Goal: Check status: Check status

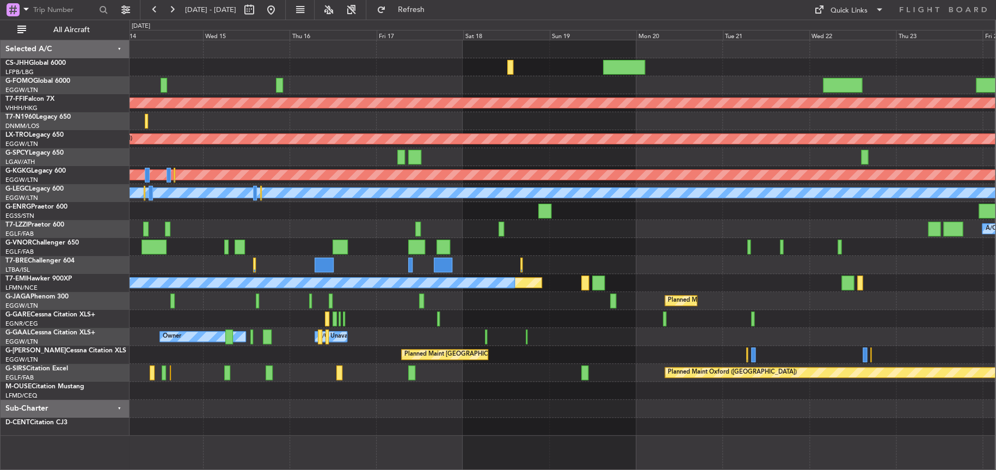
click at [253, 266] on div "Planned Maint [GEOGRAPHIC_DATA] ([GEOGRAPHIC_DATA]) Planned Maint Geneva ([GEOG…" at bounding box center [563, 237] width 866 height 395
click at [256, 291] on div "Planned Maint [GEOGRAPHIC_DATA] ([GEOGRAPHIC_DATA]) Planned Maint Geneva ([GEOG…" at bounding box center [563, 237] width 866 height 395
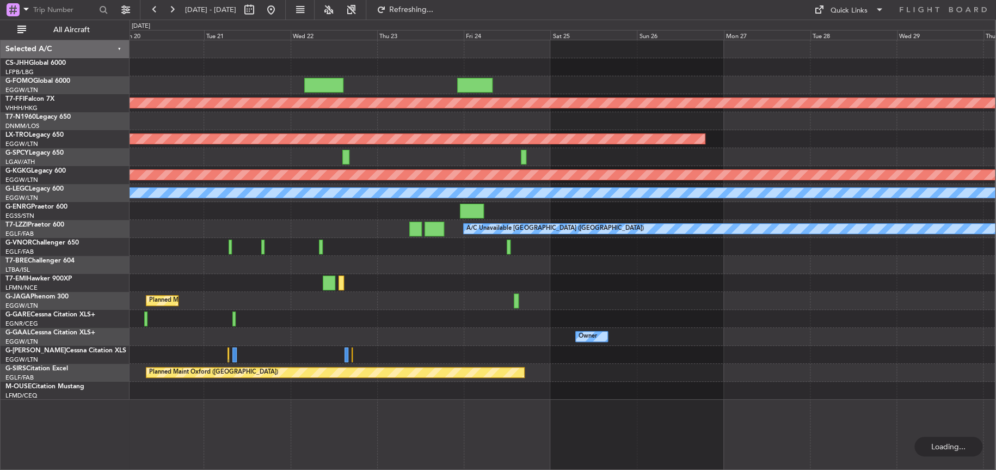
click at [422, 257] on div "Planned Maint Geneva (Cointrin) Planned Maint [GEOGRAPHIC_DATA] (Riga Intl) Pla…" at bounding box center [563, 219] width 866 height 359
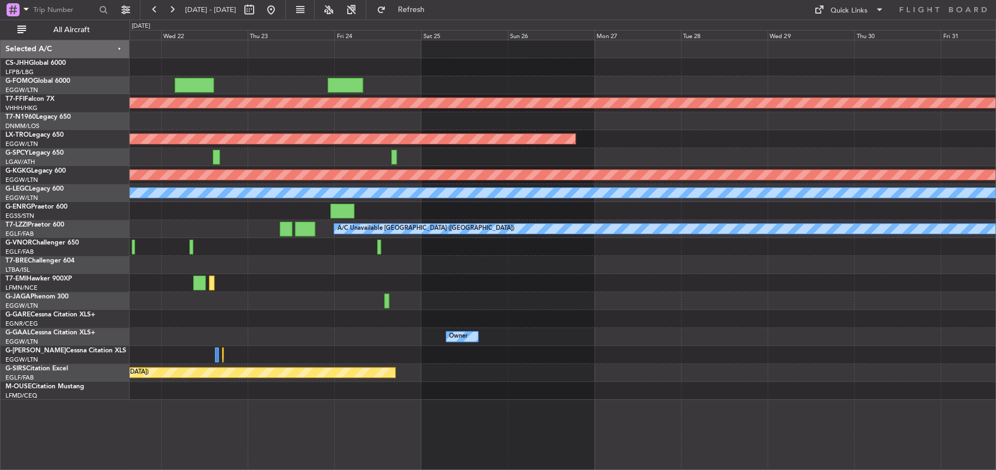
click at [514, 279] on div "Planned Maint Geneva (Cointrin) Planned Maint [GEOGRAPHIC_DATA] (Riga Intl) Pla…" at bounding box center [563, 219] width 866 height 359
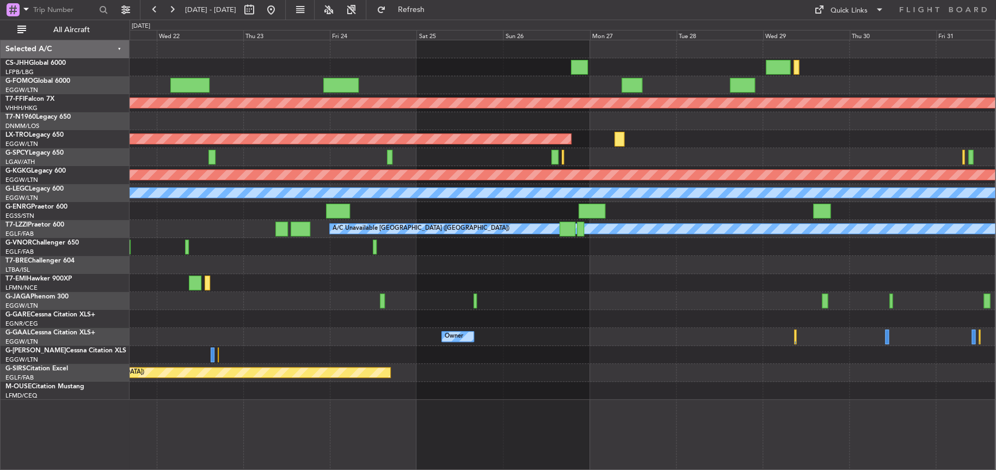
click at [306, 356] on div at bounding box center [563, 355] width 866 height 18
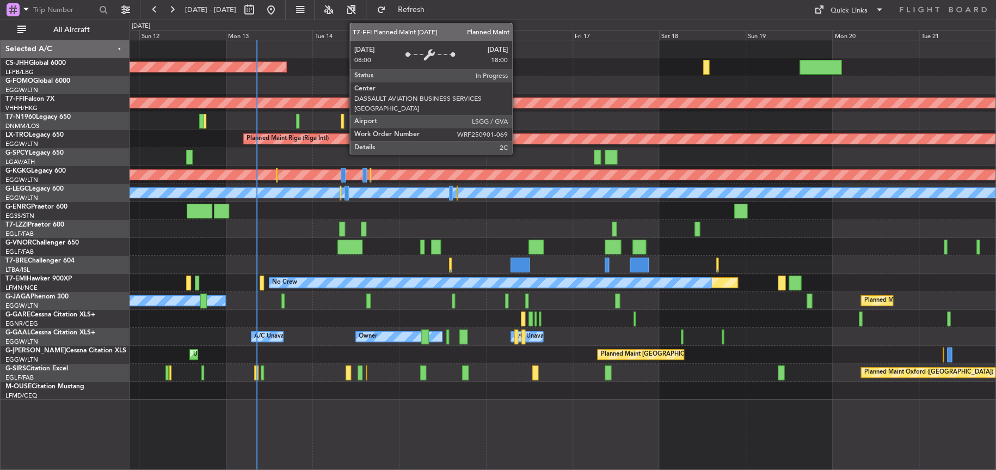
click at [368, 140] on div "Planned Maint [GEOGRAPHIC_DATA] ([GEOGRAPHIC_DATA]) Planned Maint Geneva ([GEOG…" at bounding box center [563, 219] width 866 height 359
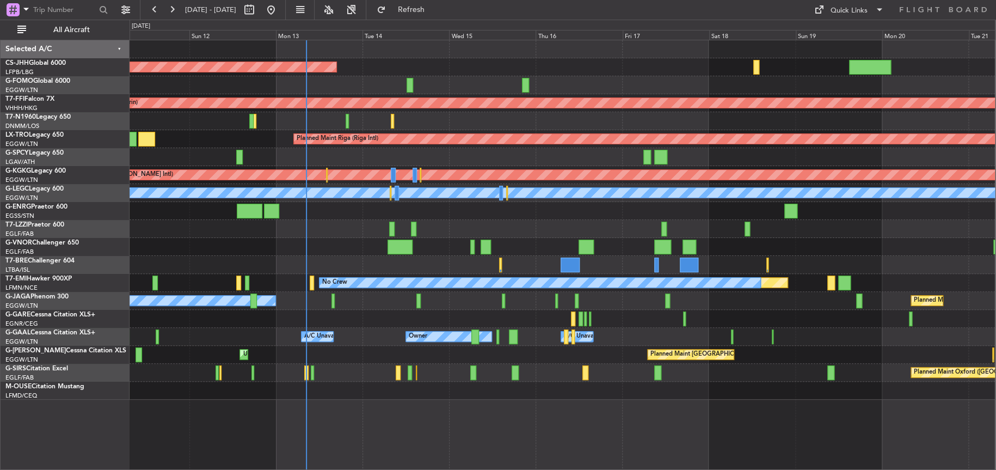
click at [359, 228] on div "Unplanned Maint [GEOGRAPHIC_DATA] ([GEOGRAPHIC_DATA])" at bounding box center [563, 229] width 866 height 18
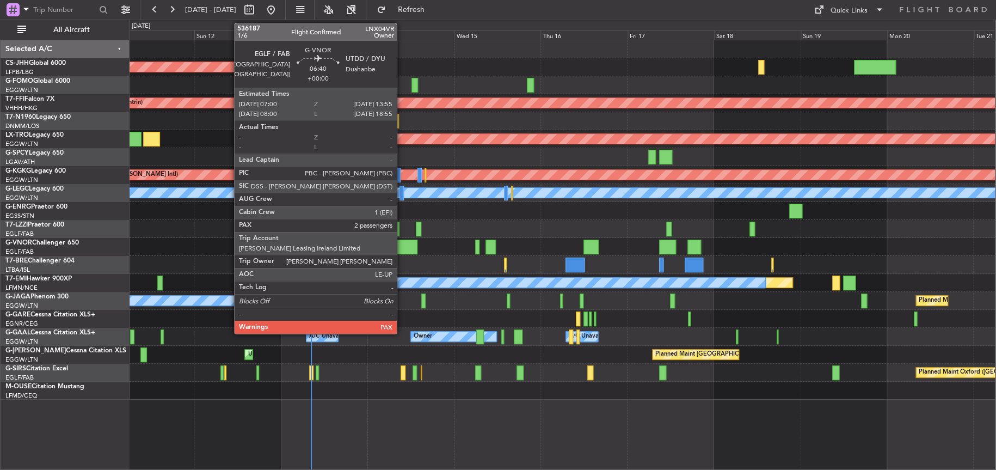
click at [402, 244] on div at bounding box center [404, 247] width 25 height 15
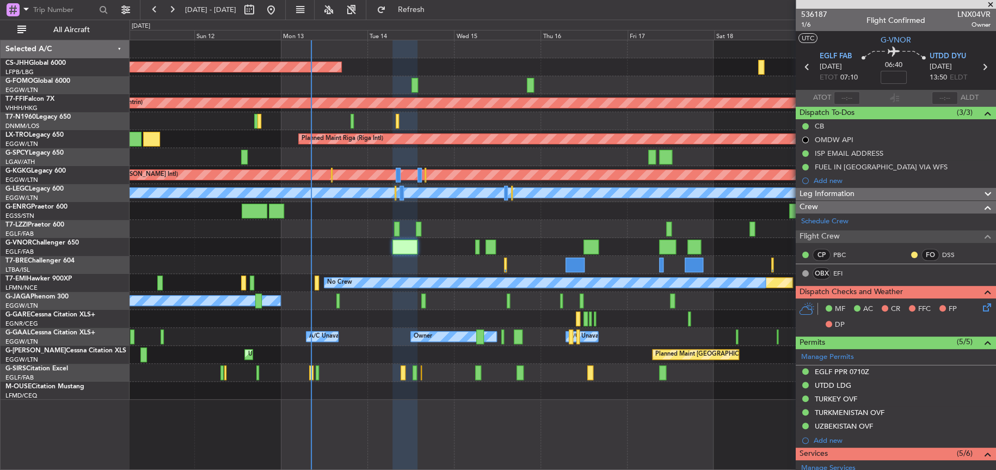
click at [525, 222] on div "Unplanned Maint [GEOGRAPHIC_DATA] ([GEOGRAPHIC_DATA])" at bounding box center [563, 229] width 866 height 18
click at [339, 244] on div at bounding box center [563, 247] width 866 height 18
click at [332, 230] on div "Unplanned Maint [GEOGRAPHIC_DATA] ([GEOGRAPHIC_DATA])" at bounding box center [563, 229] width 866 height 18
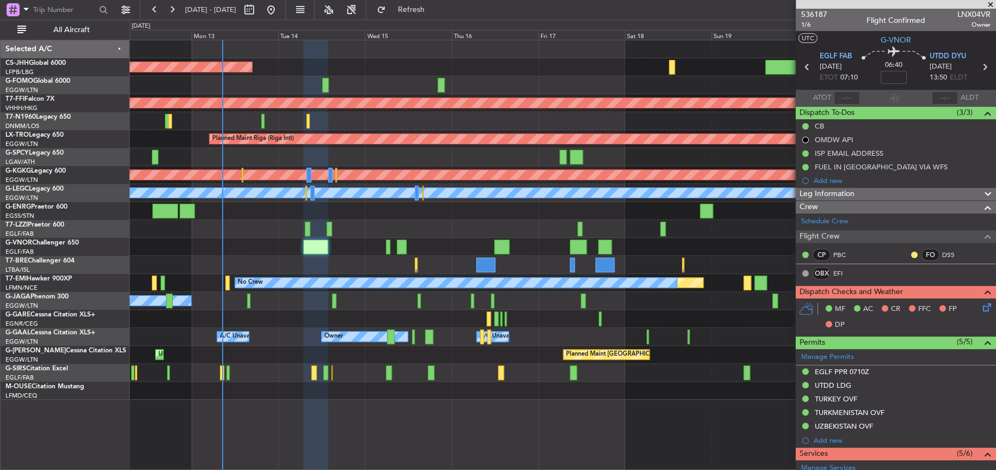
click at [339, 87] on div at bounding box center [563, 85] width 866 height 18
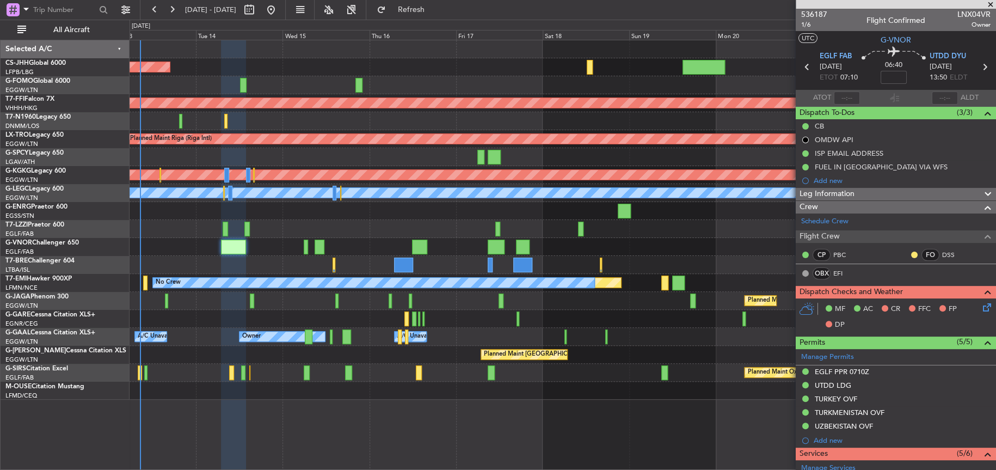
click at [248, 241] on div at bounding box center [563, 247] width 866 height 18
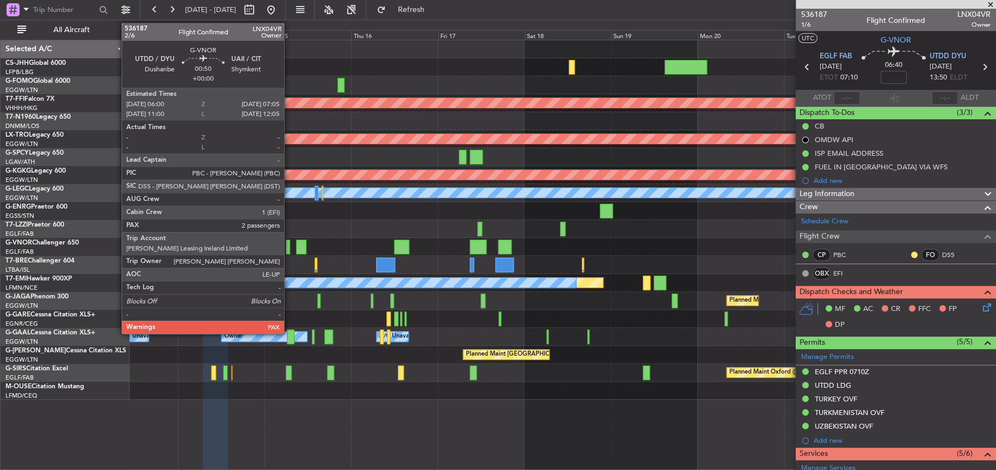
click at [289, 250] on div at bounding box center [288, 247] width 4 height 15
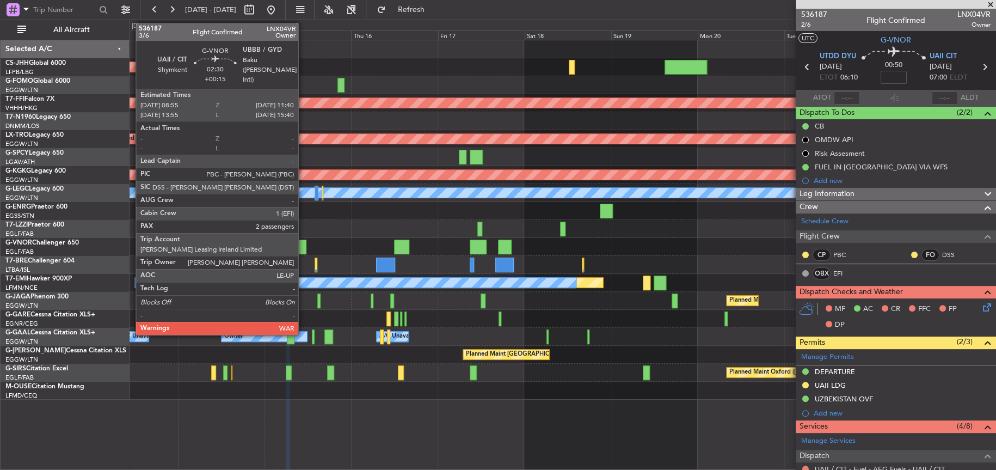
click at [303, 244] on div at bounding box center [301, 247] width 10 height 15
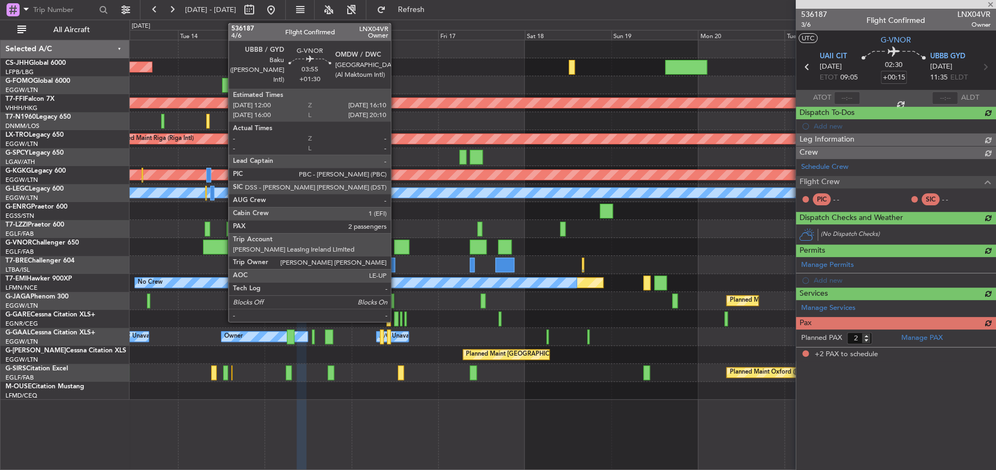
click at [396, 249] on div at bounding box center [401, 247] width 15 height 15
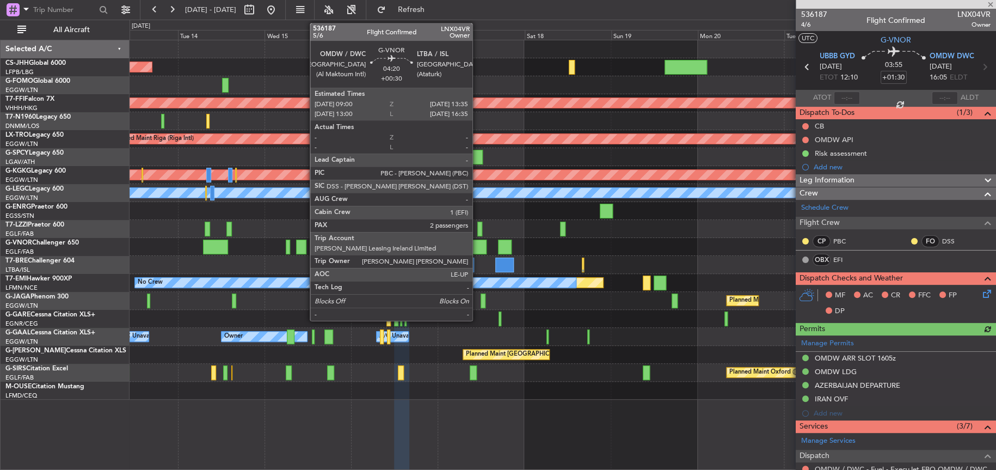
click at [477, 246] on div at bounding box center [478, 247] width 17 height 15
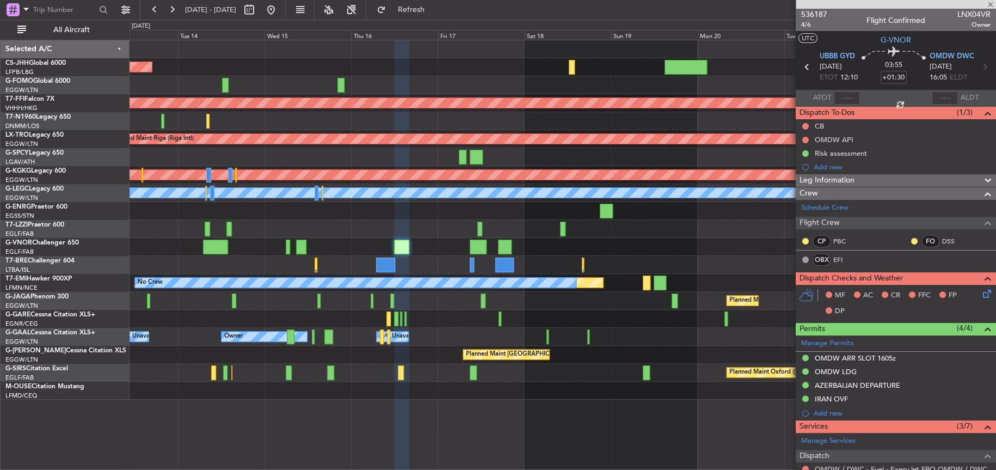
type input "+00:30"
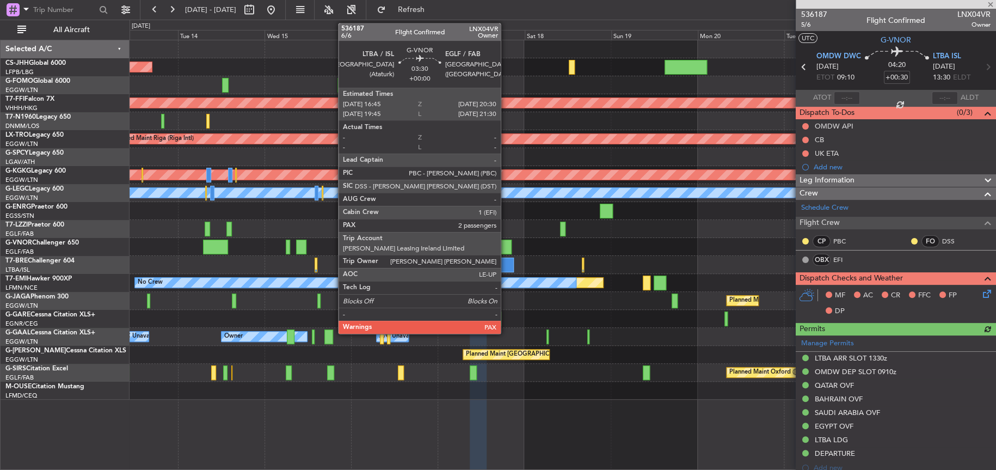
click at [507, 248] on div at bounding box center [505, 247] width 14 height 15
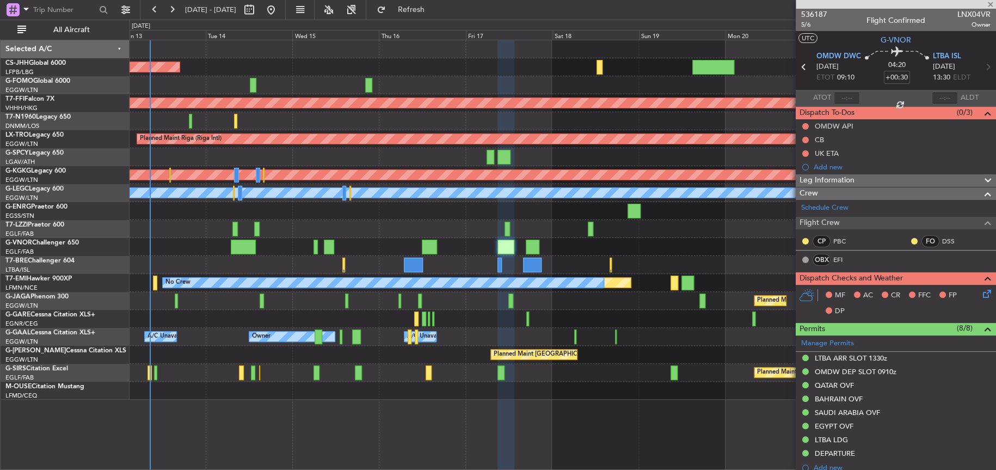
click at [441, 225] on div "A/C Unavailable [GEOGRAPHIC_DATA] ([GEOGRAPHIC_DATA])" at bounding box center [563, 229] width 866 height 18
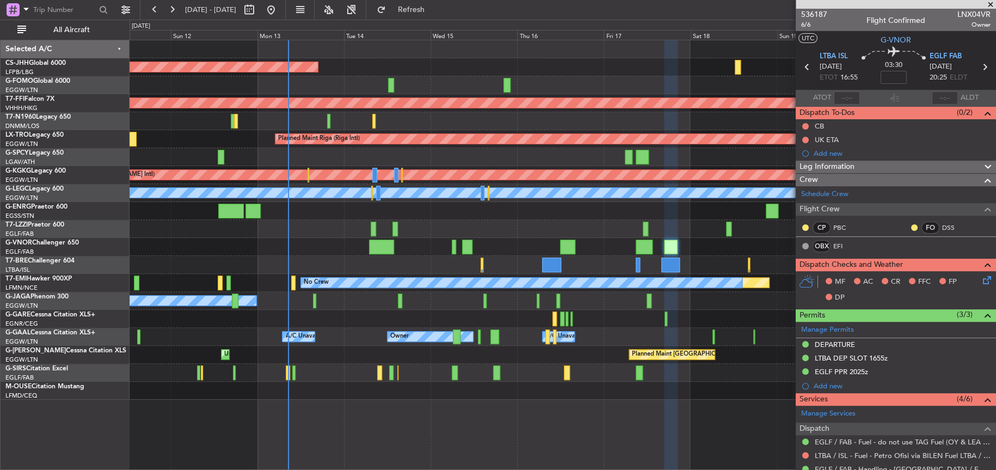
click at [422, 74] on div "Planned Maint [GEOGRAPHIC_DATA] ([GEOGRAPHIC_DATA])" at bounding box center [563, 67] width 866 height 18
click at [524, 116] on div at bounding box center [563, 121] width 866 height 18
click at [547, 77] on div at bounding box center [563, 85] width 866 height 18
click at [446, 230] on div "Unplanned Maint [GEOGRAPHIC_DATA] ([GEOGRAPHIC_DATA]) A/C Unavailable [GEOGRAPH…" at bounding box center [563, 229] width 866 height 18
click at [273, 429] on div "Planned Maint [GEOGRAPHIC_DATA] ([GEOGRAPHIC_DATA]) Planned Maint Geneva ([GEOG…" at bounding box center [563, 255] width 867 height 430
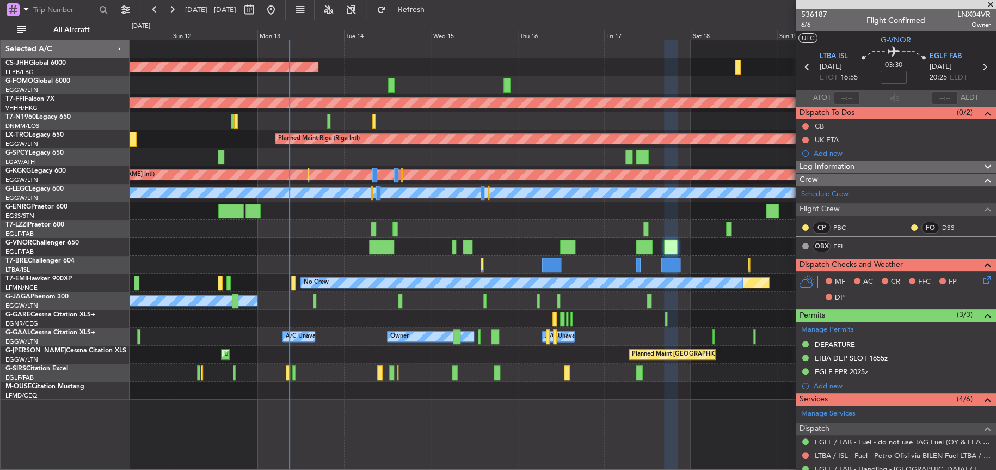
click at [569, 413] on div "Planned Maint [GEOGRAPHIC_DATA] ([GEOGRAPHIC_DATA]) Planned Maint Geneva ([GEOG…" at bounding box center [563, 255] width 867 height 430
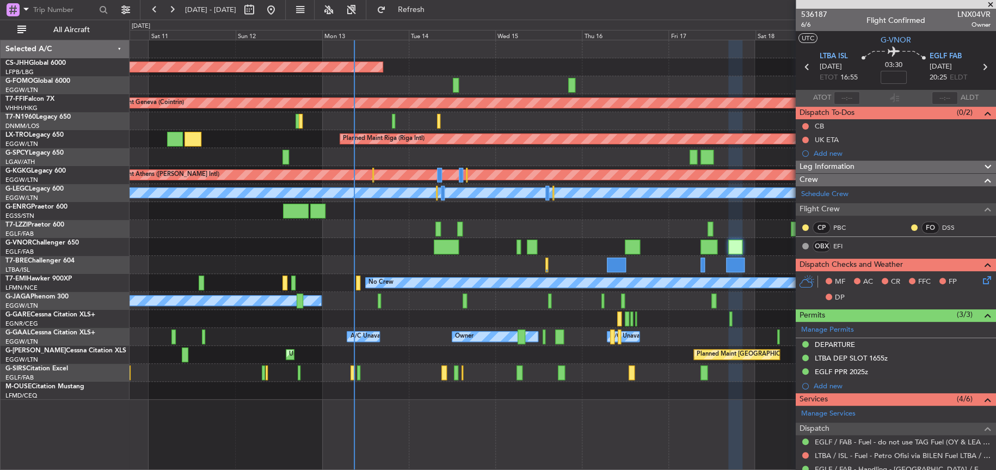
click at [523, 409] on div "Planned Maint [GEOGRAPHIC_DATA] ([GEOGRAPHIC_DATA]) Planned Maint Geneva ([GEOG…" at bounding box center [563, 255] width 866 height 430
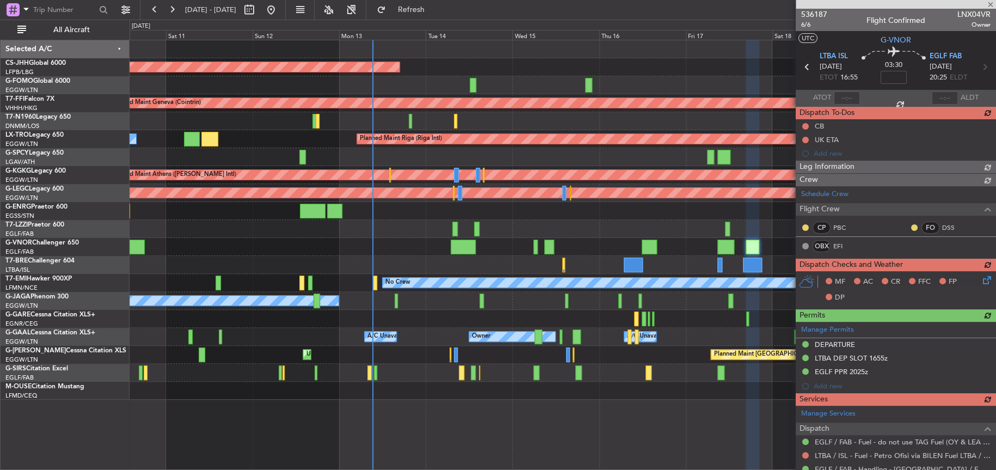
click at [348, 425] on div "Planned Maint [GEOGRAPHIC_DATA] ([GEOGRAPHIC_DATA]) Planned Maint Geneva ([GEOG…" at bounding box center [563, 255] width 867 height 430
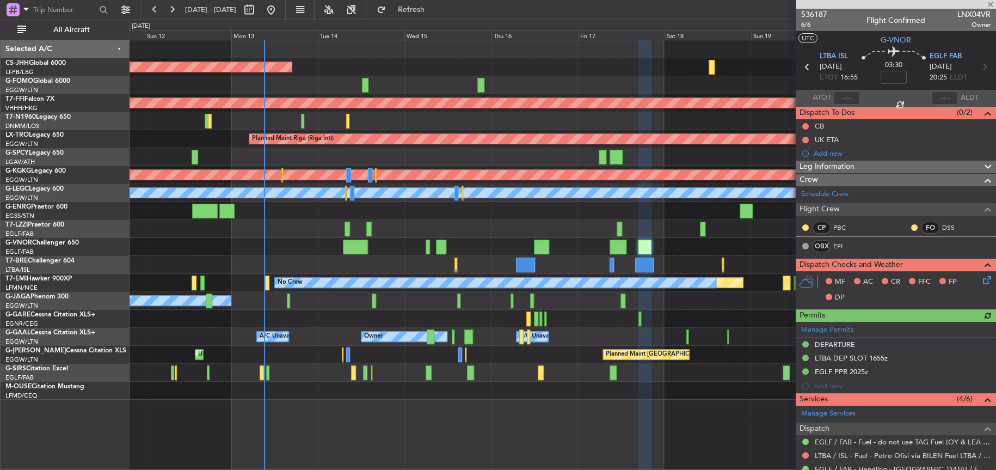
click at [296, 401] on div "Planned Maint [GEOGRAPHIC_DATA] ([GEOGRAPHIC_DATA]) Planned Maint Geneva ([GEOG…" at bounding box center [563, 255] width 866 height 430
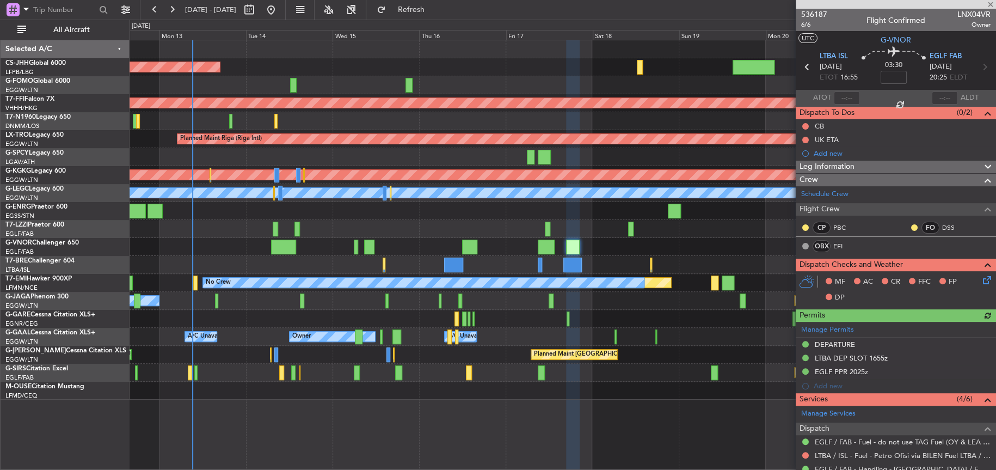
click at [328, 401] on div "Planned Maint [GEOGRAPHIC_DATA] ([GEOGRAPHIC_DATA]) Planned Maint Geneva ([GEOG…" at bounding box center [563, 255] width 866 height 430
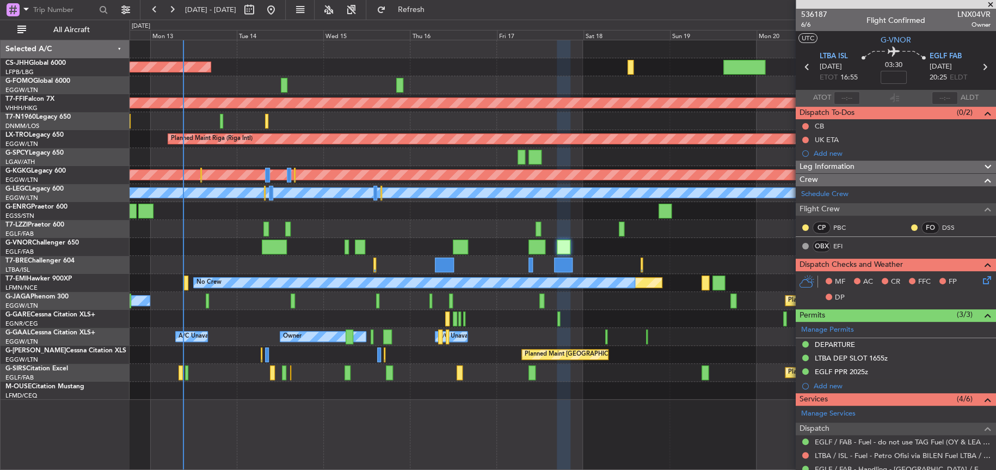
click at [565, 403] on div at bounding box center [564, 255] width 14 height 430
click at [510, 225] on div "A/C Unavailable [GEOGRAPHIC_DATA] ([GEOGRAPHIC_DATA])" at bounding box center [563, 229] width 866 height 18
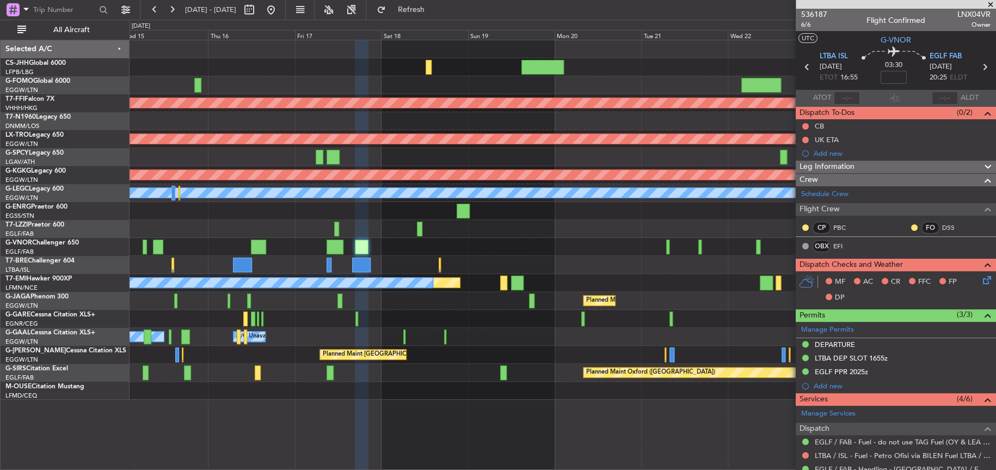
click at [289, 222] on div "Planned Maint [GEOGRAPHIC_DATA] ([GEOGRAPHIC_DATA]) Planned Maint Geneva ([GEOG…" at bounding box center [563, 219] width 866 height 359
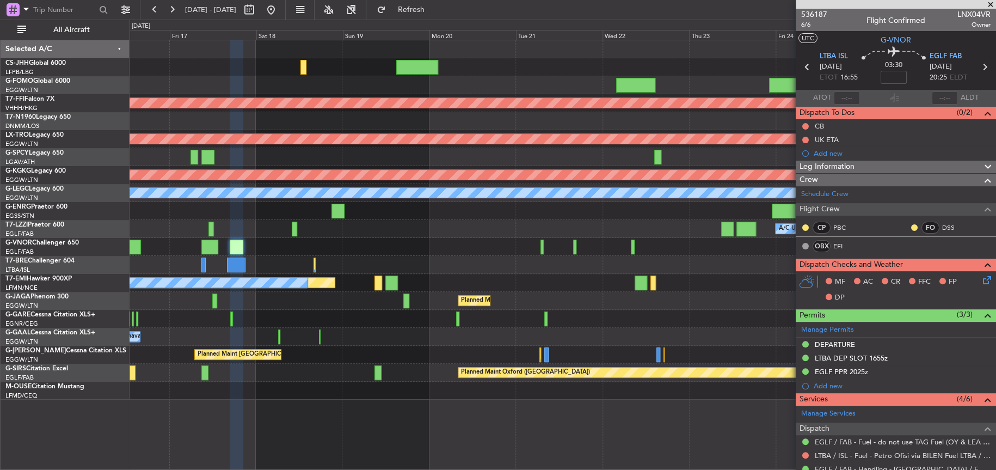
click at [297, 267] on div at bounding box center [563, 265] width 866 height 18
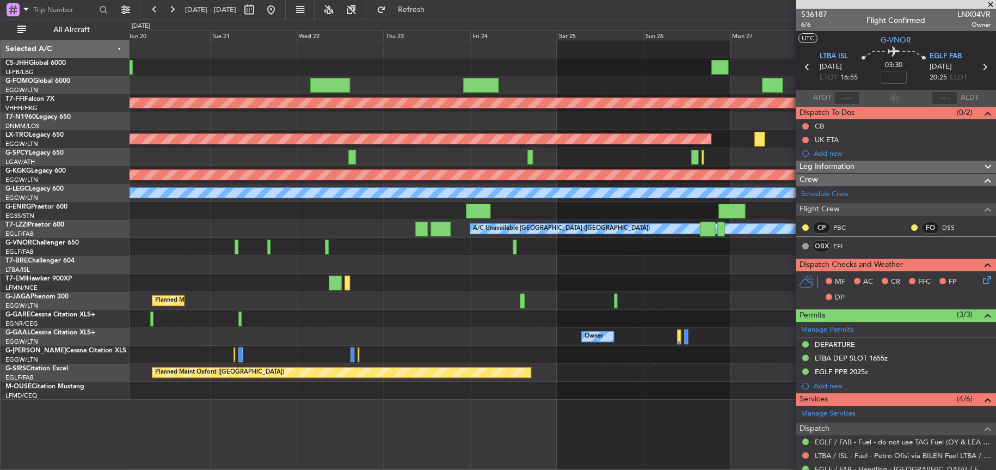
click at [275, 248] on div at bounding box center [563, 247] width 866 height 18
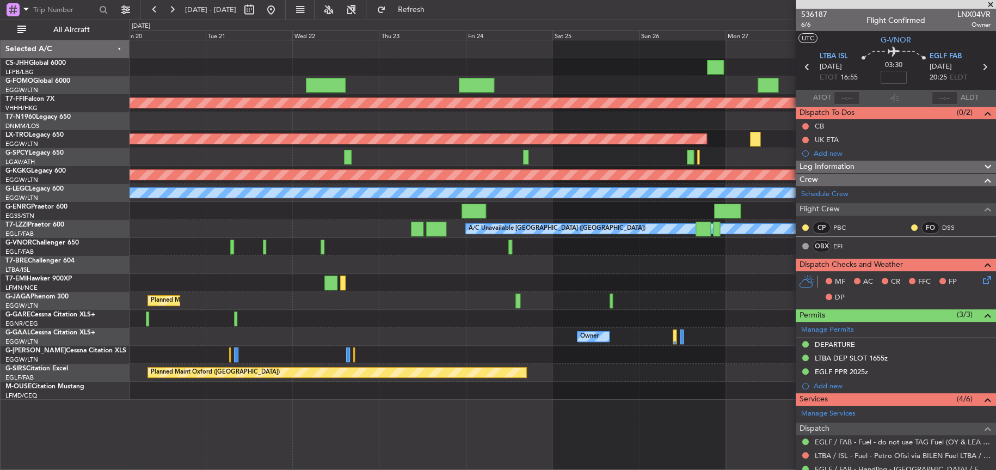
click at [400, 243] on div at bounding box center [563, 247] width 866 height 18
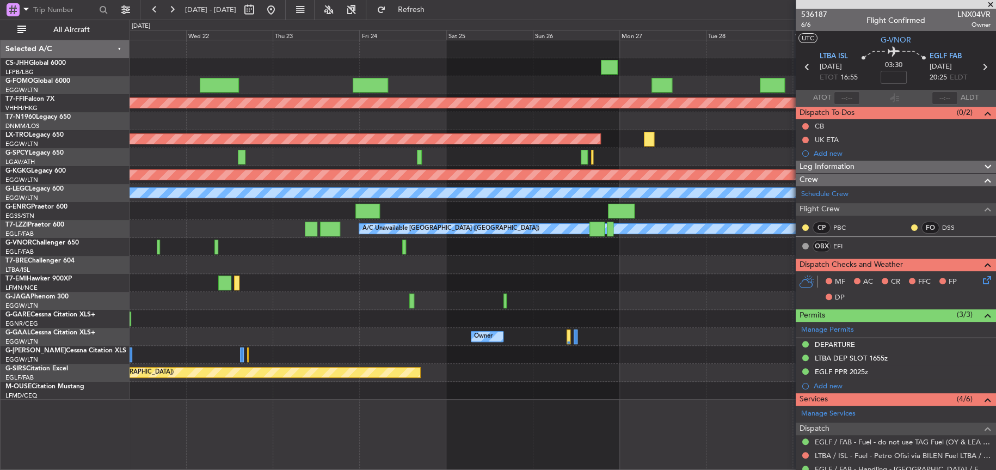
click at [403, 300] on div "Planned Maint Geneva (Cointrin) Planned Maint [GEOGRAPHIC_DATA] (Riga Intl) Pla…" at bounding box center [563, 219] width 866 height 359
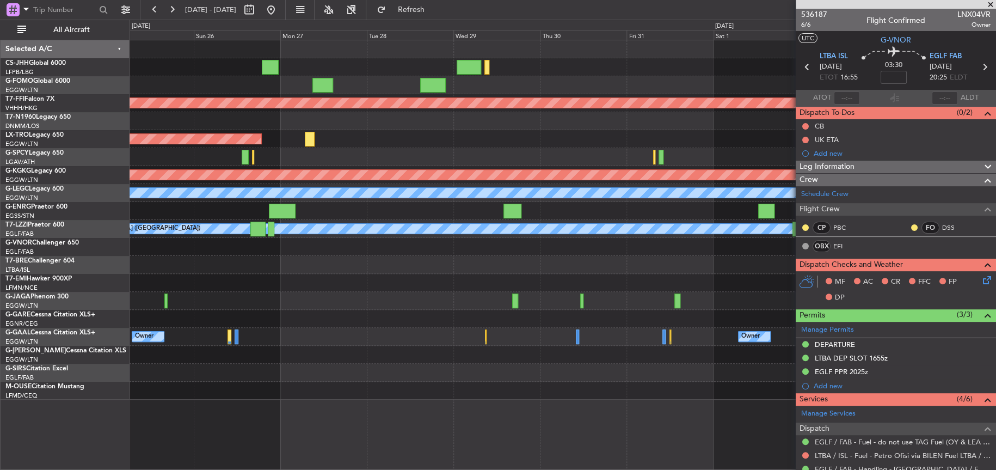
click at [255, 300] on div "Planned Maint Geneva (Cointrin) Planned Maint [GEOGRAPHIC_DATA] (Riga Intl) Pla…" at bounding box center [563, 219] width 866 height 359
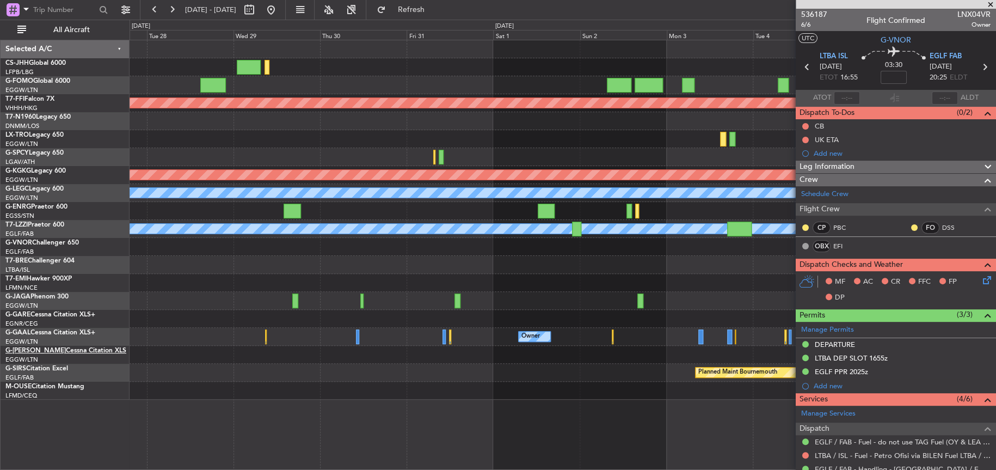
click at [89, 347] on div "Planned Maint Geneva (Cointrin) Planned Maint [GEOGRAPHIC_DATA] (Riga Intl) Pla…" at bounding box center [498, 245] width 996 height 450
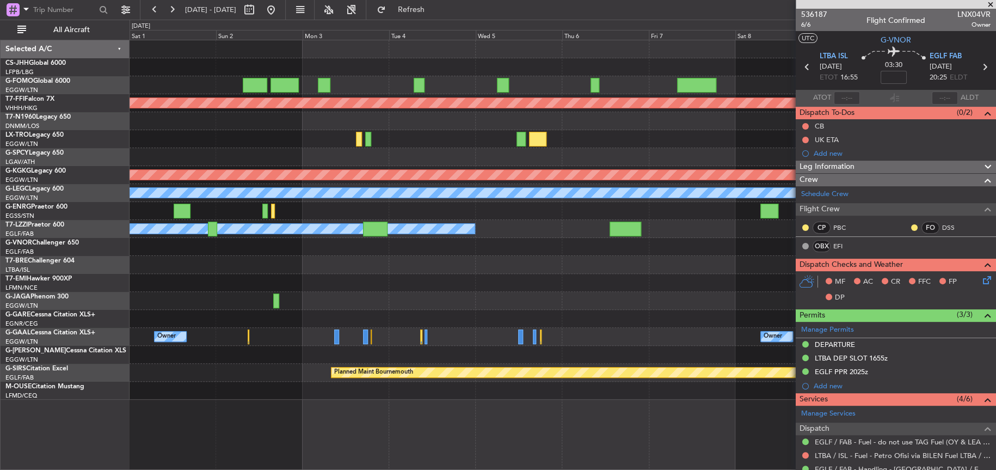
click at [506, 247] on div "Planned Maint Geneva (Cointrin) Planned Maint [GEOGRAPHIC_DATA] ([PERSON_NAME] …" at bounding box center [563, 219] width 866 height 359
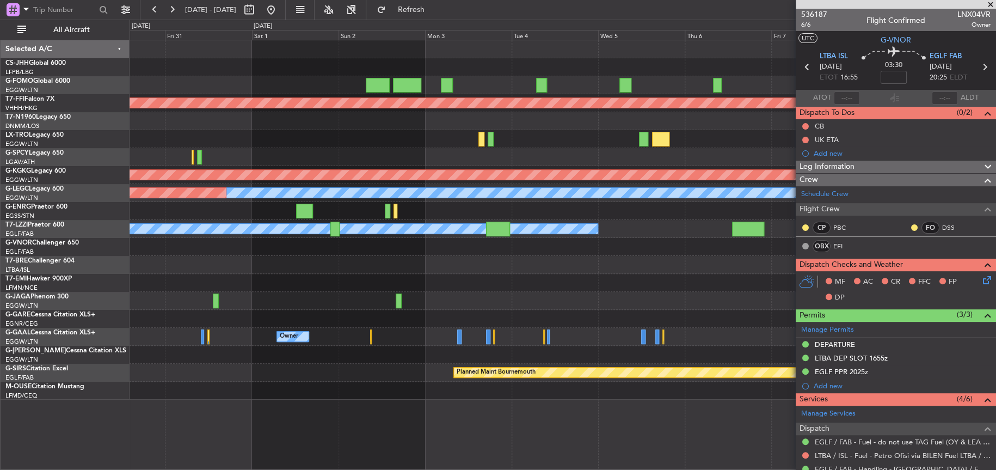
click at [224, 281] on div "Planned Maint Geneva (Cointrin) Planned Maint [GEOGRAPHIC_DATA] ([PERSON_NAME] …" at bounding box center [563, 219] width 866 height 359
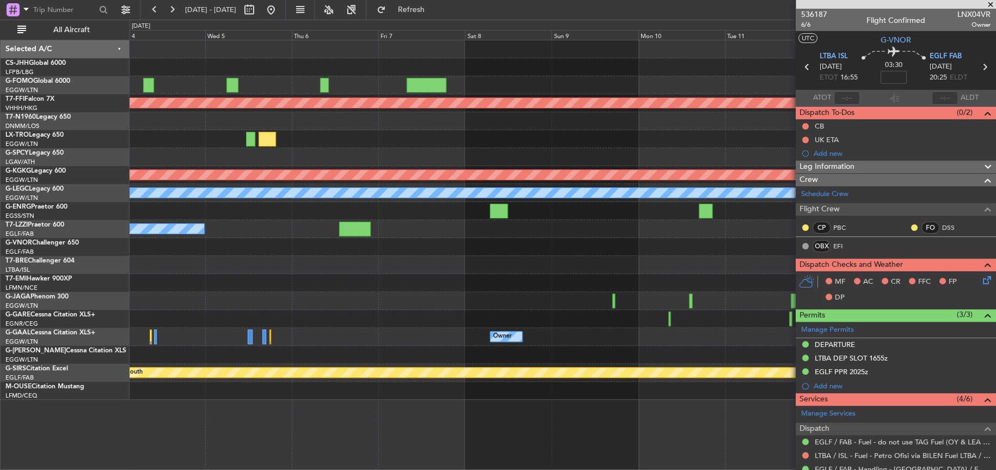
click at [231, 314] on div "Planned Maint Geneva (Cointrin) Planned Maint [GEOGRAPHIC_DATA] ([PERSON_NAME] …" at bounding box center [563, 219] width 866 height 359
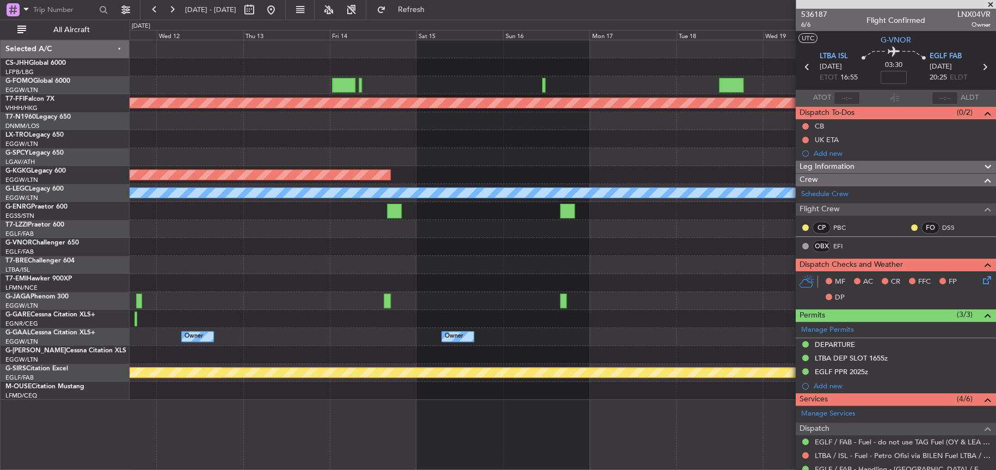
click at [171, 296] on div "Planned Maint Geneva (Cointrin) Planned Maint [GEOGRAPHIC_DATA] ([PERSON_NAME] …" at bounding box center [563, 219] width 866 height 359
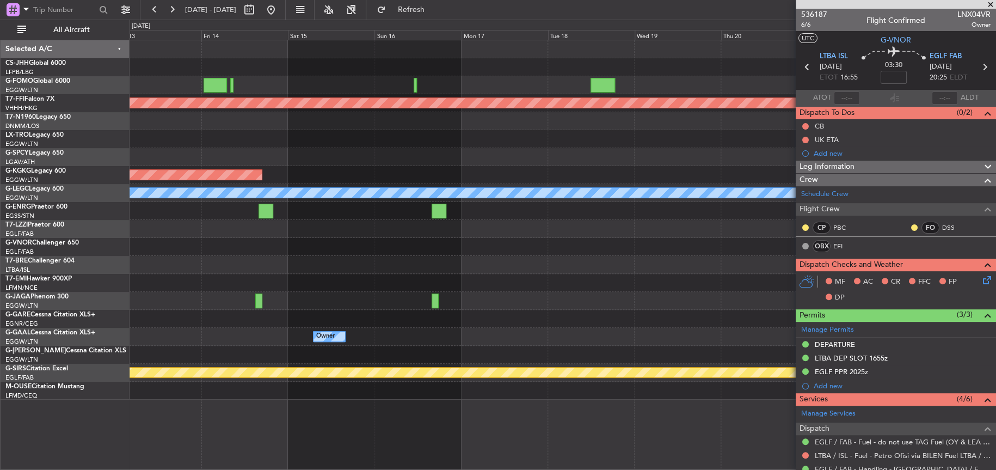
click at [190, 300] on div "Planned Maint Geneva (Cointrin) Planned Maint [GEOGRAPHIC_DATA] ([PERSON_NAME] …" at bounding box center [563, 219] width 866 height 359
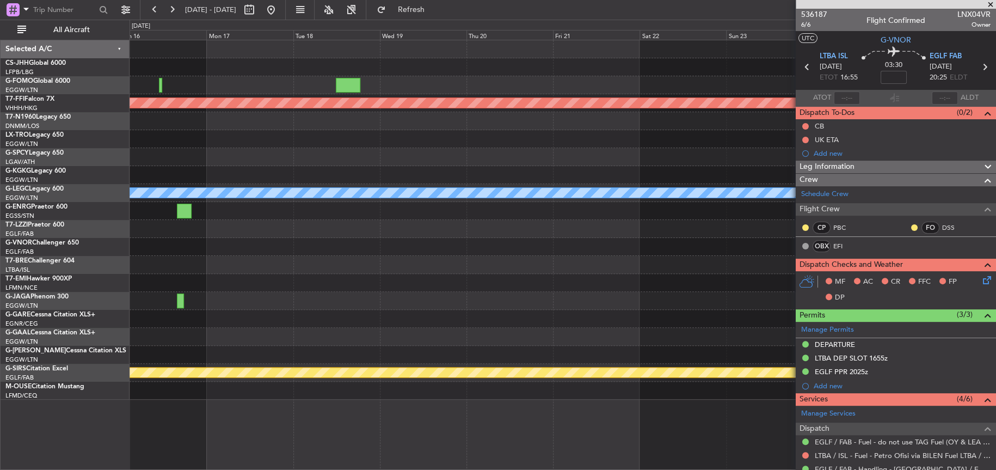
click at [3, 278] on div "Planned Maint Geneva (Cointrin) Planned Maint [GEOGRAPHIC_DATA] ([PERSON_NAME] …" at bounding box center [498, 245] width 996 height 450
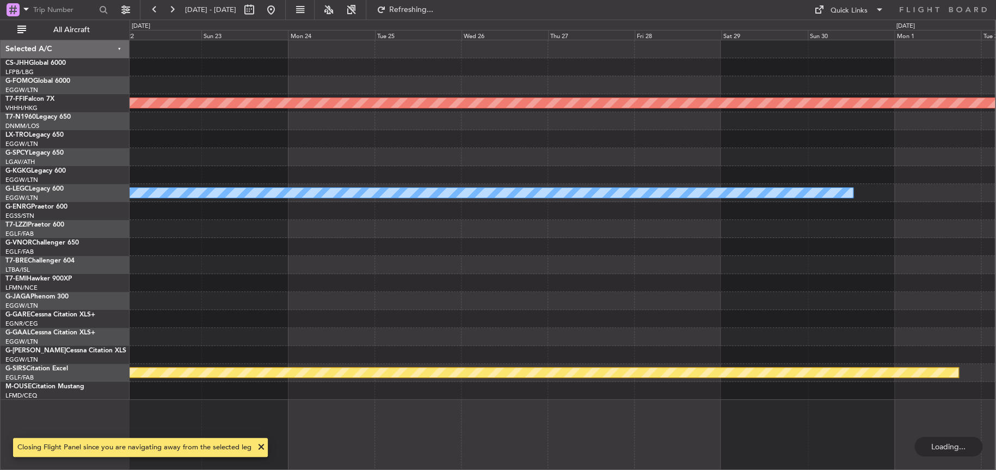
click at [813, 273] on div "Planned Maint Geneva (Cointrin) A/C Unavailable [GEOGRAPHIC_DATA] ([GEOGRAPHIC_…" at bounding box center [563, 219] width 866 height 359
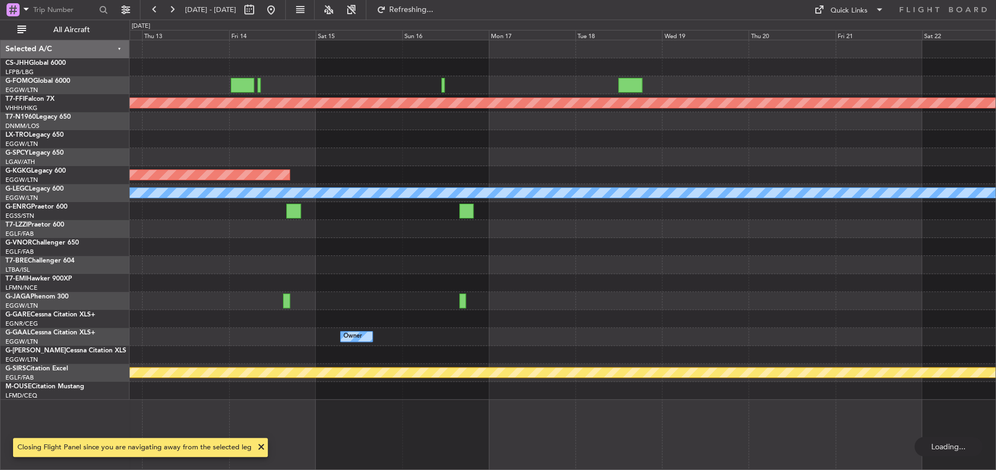
click at [977, 242] on div "Planned Maint Geneva (Cointrin) Planned Maint [GEOGRAPHIC_DATA] ([PERSON_NAME] …" at bounding box center [563, 219] width 866 height 359
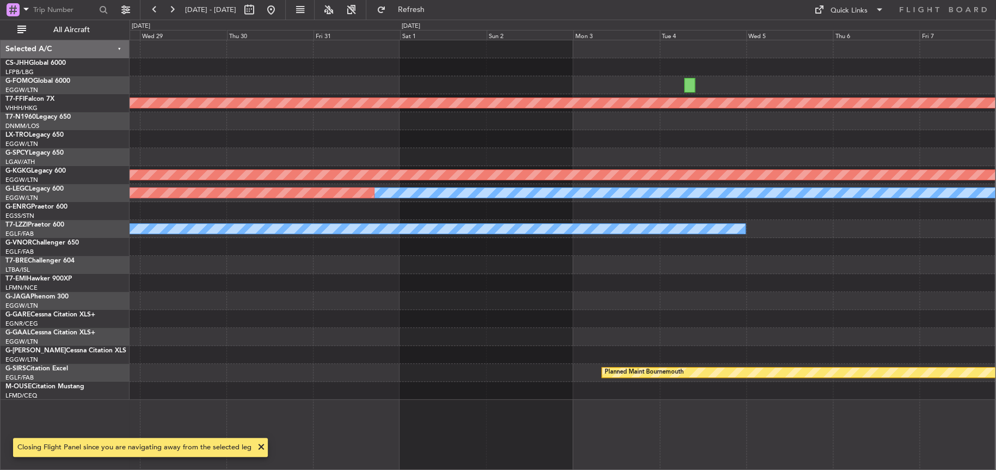
click at [967, 264] on div at bounding box center [563, 265] width 866 height 18
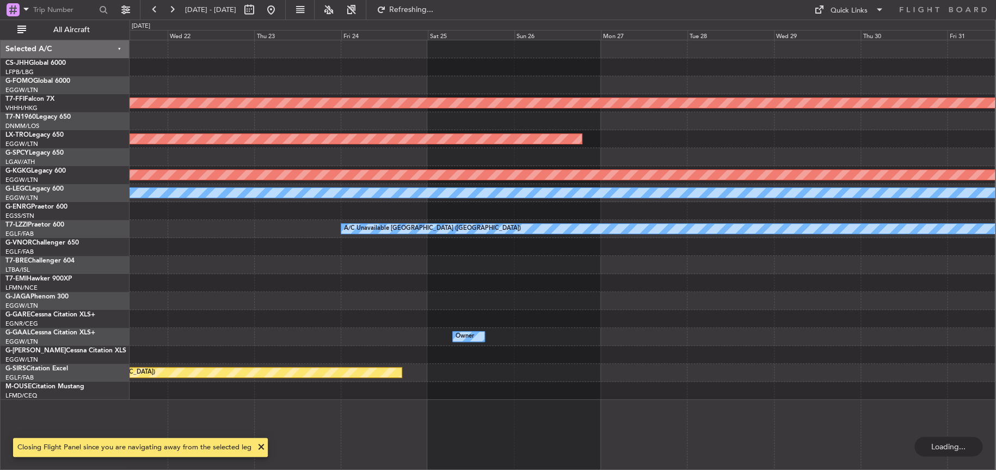
click at [598, 284] on div at bounding box center [563, 283] width 866 height 18
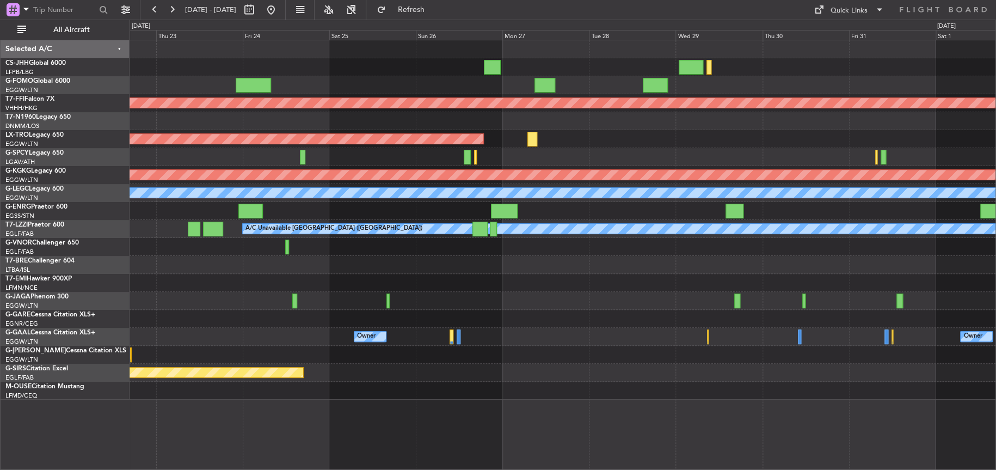
click at [638, 243] on div at bounding box center [563, 247] width 866 height 18
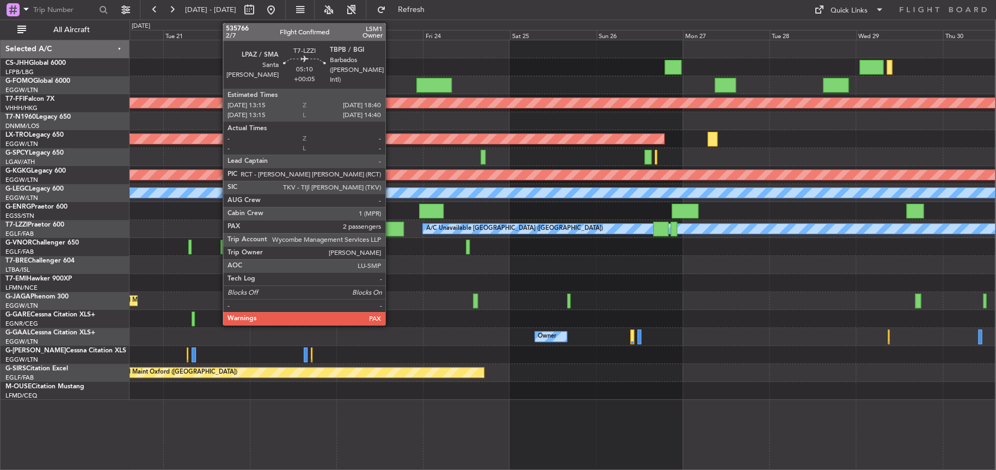
click at [390, 233] on div at bounding box center [394, 229] width 20 height 15
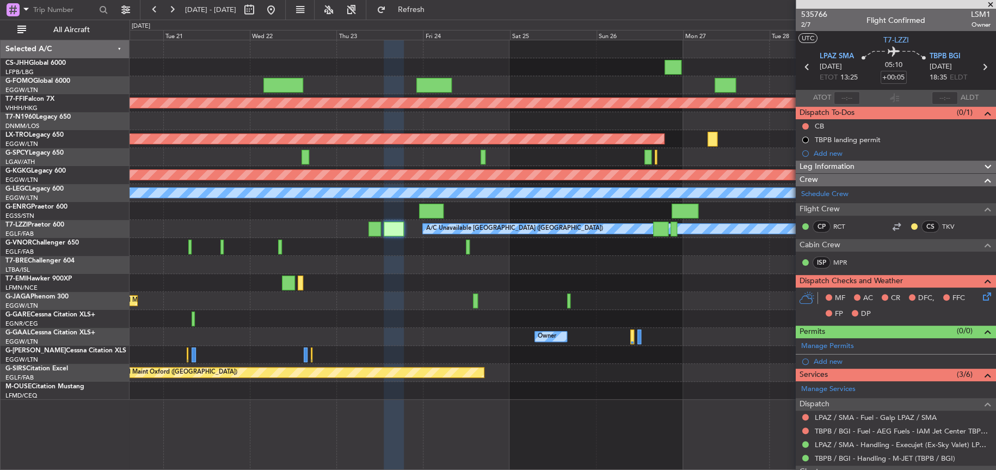
click at [355, 249] on div at bounding box center [563, 247] width 866 height 18
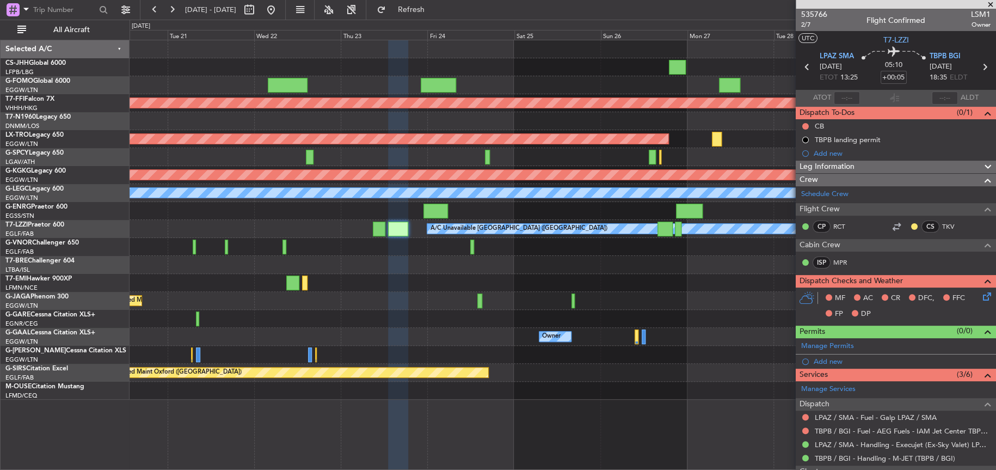
click at [336, 235] on div "A/C Unavailable [GEOGRAPHIC_DATA] ([GEOGRAPHIC_DATA])" at bounding box center [563, 229] width 866 height 18
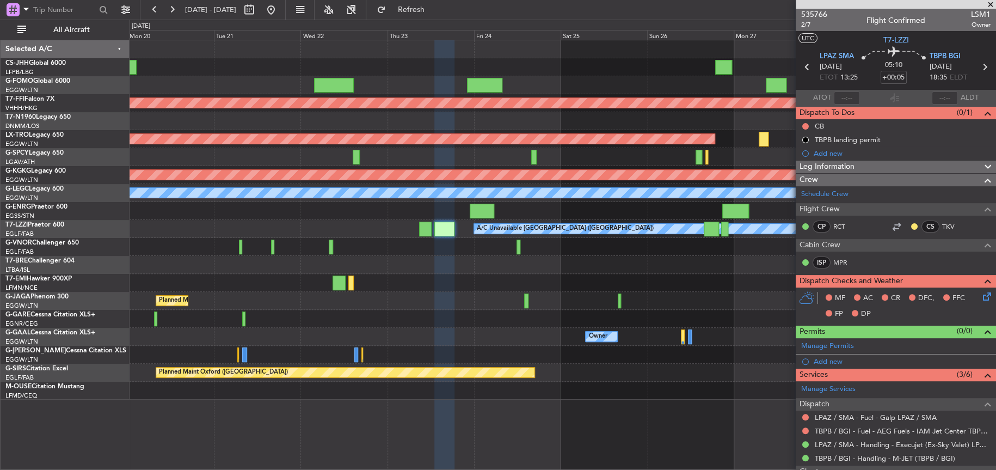
click at [363, 223] on div "Planned Maint Geneva (Cointrin) Planned Maint [GEOGRAPHIC_DATA] (Riga Intl) Pla…" at bounding box center [563, 219] width 866 height 359
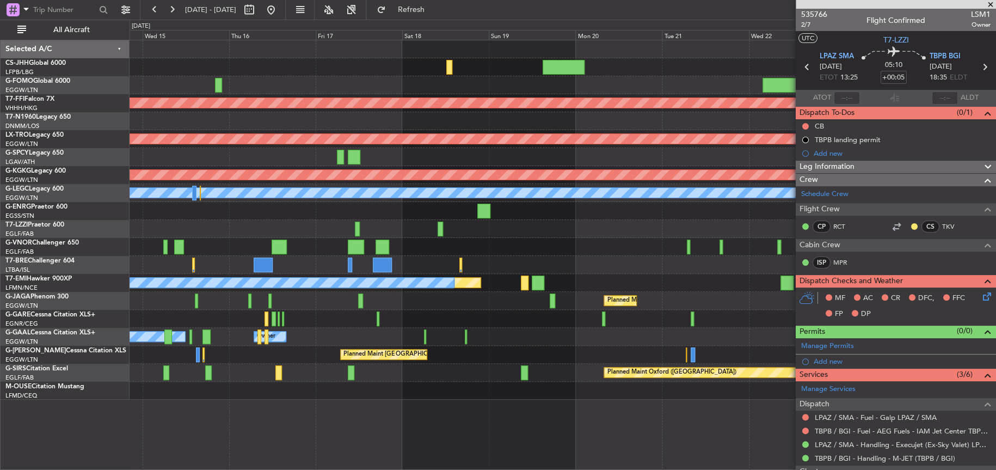
click at [621, 251] on div "Planned Maint [GEOGRAPHIC_DATA] ([GEOGRAPHIC_DATA]) Planned Maint Geneva ([GEOG…" at bounding box center [563, 219] width 866 height 359
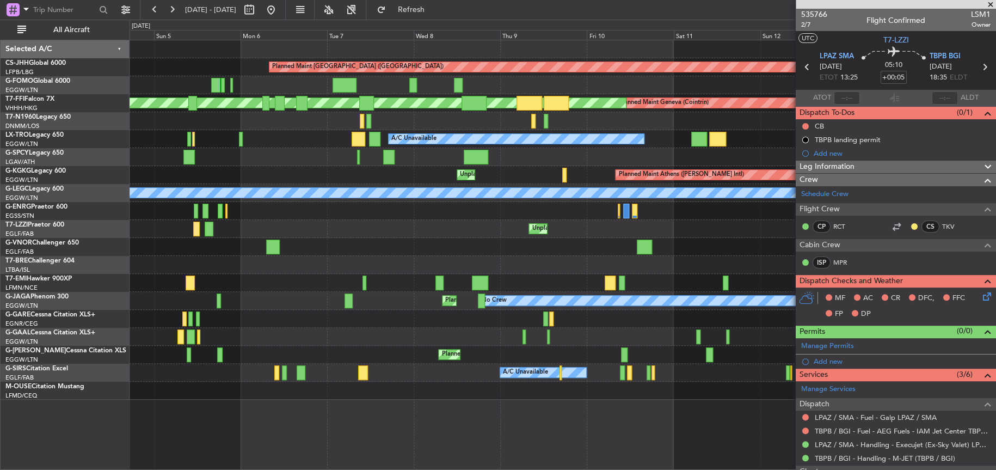
click at [996, 105] on html "[DATE] - [DATE] Refresh Quick Links All Aircraft Planned Maint [GEOGRAPHIC_DATA…" at bounding box center [498, 235] width 996 height 470
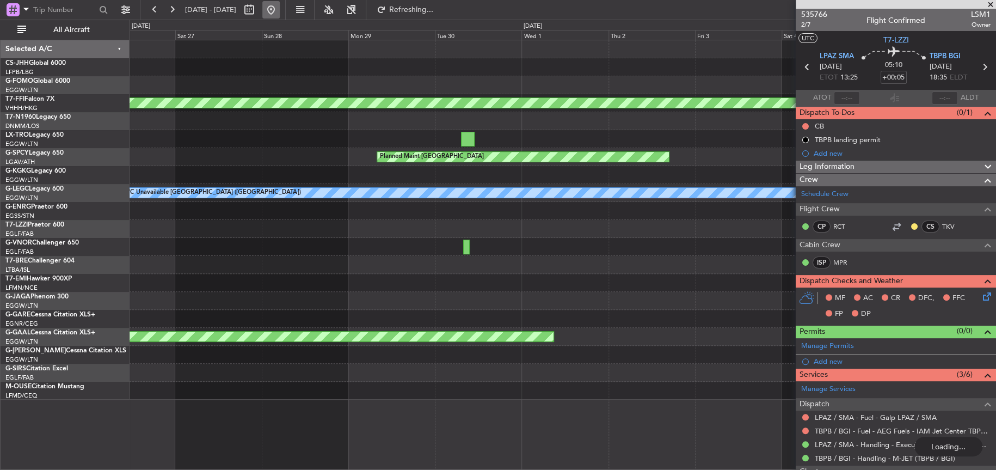
click at [280, 10] on button at bounding box center [270, 9] width 17 height 17
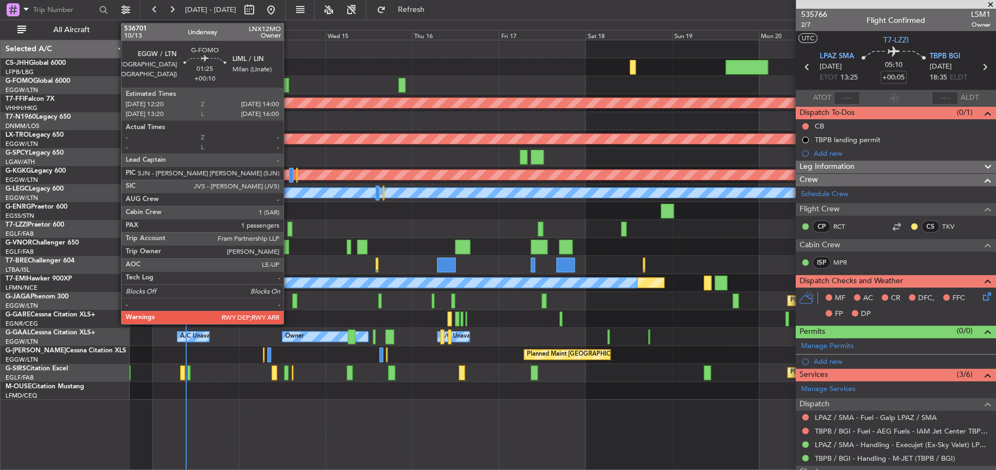
click at [288, 83] on div at bounding box center [286, 85] width 7 height 15
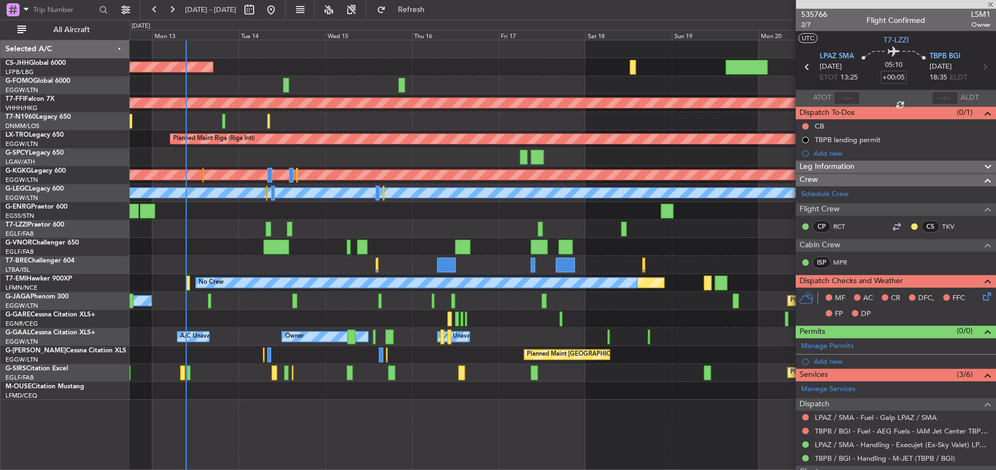
type input "+00:10"
type input "1"
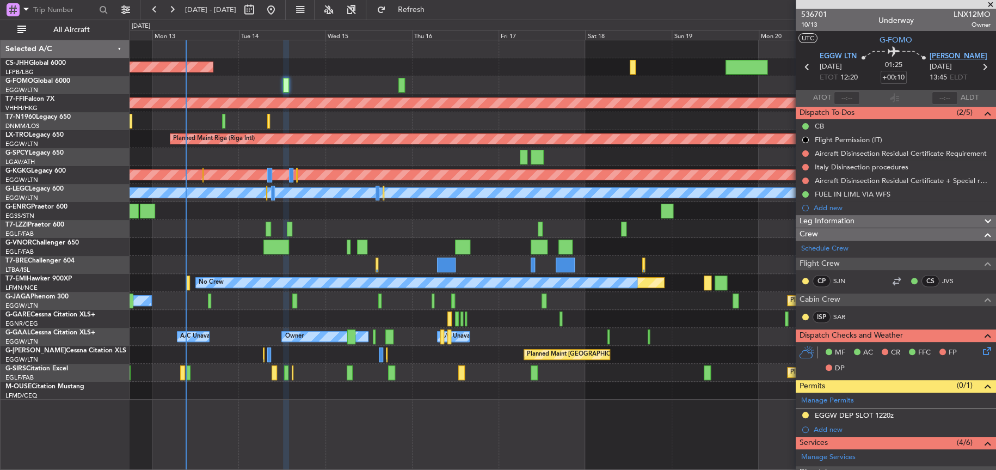
click at [936, 51] on span "[PERSON_NAME]" at bounding box center [959, 56] width 58 height 11
click at [332, 54] on div at bounding box center [563, 49] width 866 height 18
click at [403, 65] on div "Planned Maint [GEOGRAPHIC_DATA] ([GEOGRAPHIC_DATA])" at bounding box center [563, 67] width 866 height 18
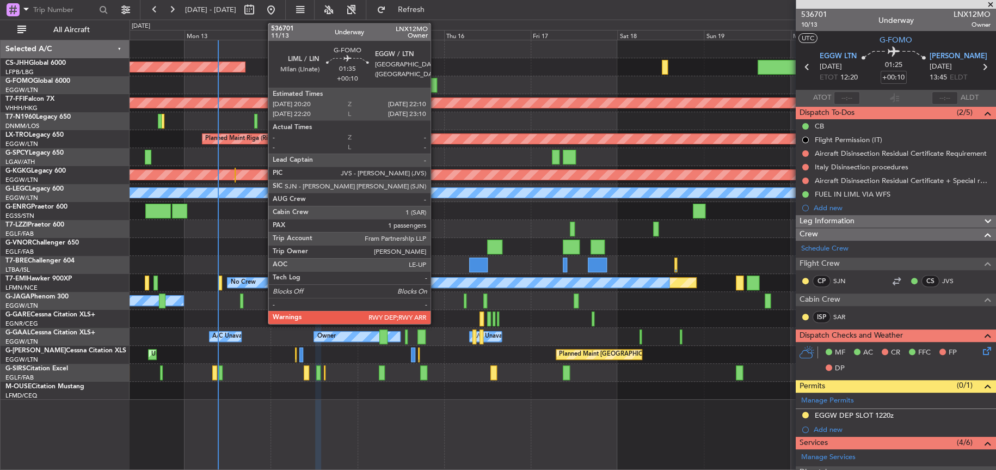
click at [435, 85] on div at bounding box center [434, 85] width 7 height 15
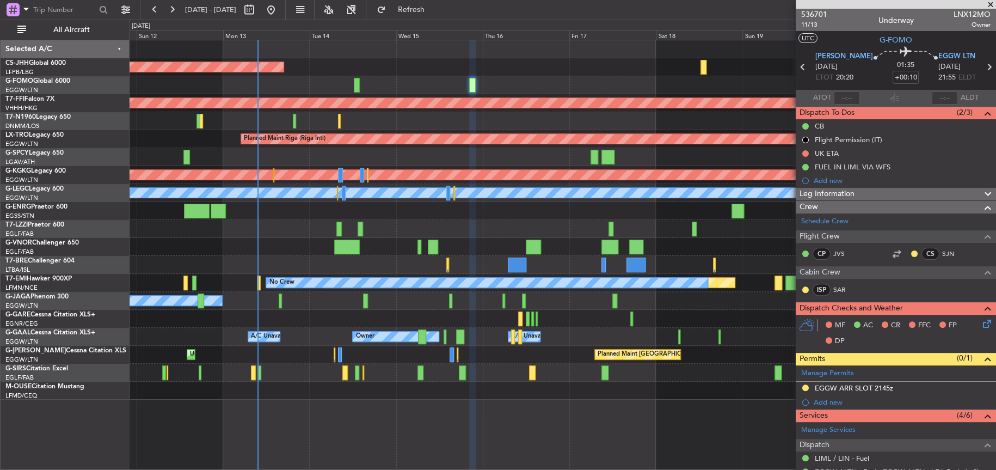
click at [267, 249] on div "Planned Maint [GEOGRAPHIC_DATA] ([GEOGRAPHIC_DATA]) Planned Maint Geneva ([GEOG…" at bounding box center [563, 219] width 866 height 359
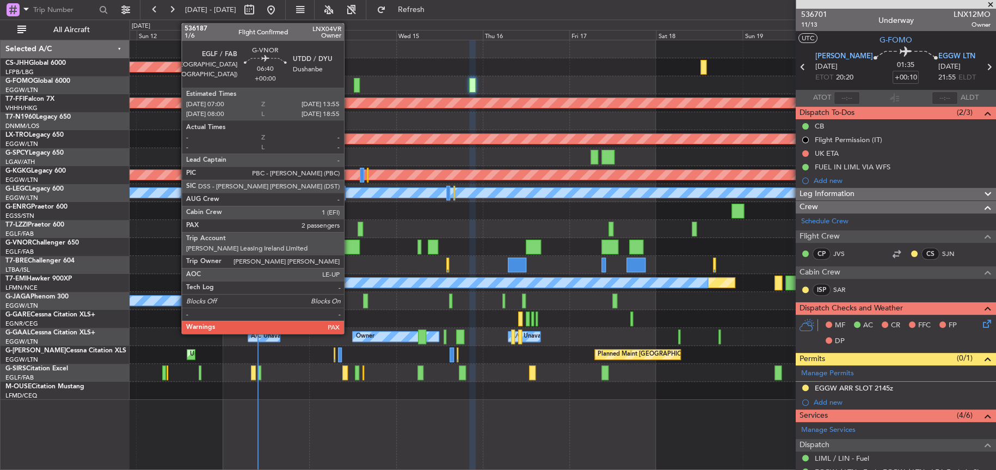
click at [349, 246] on div at bounding box center [346, 247] width 25 height 15
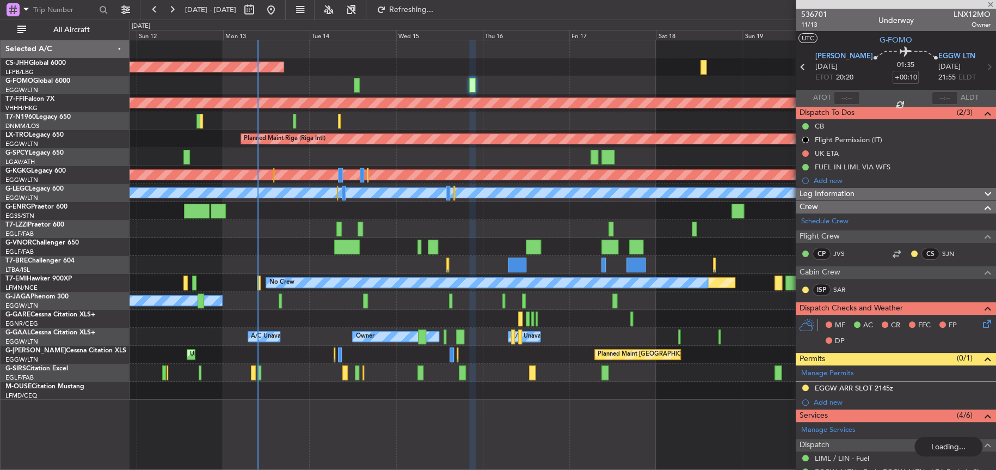
type input "2"
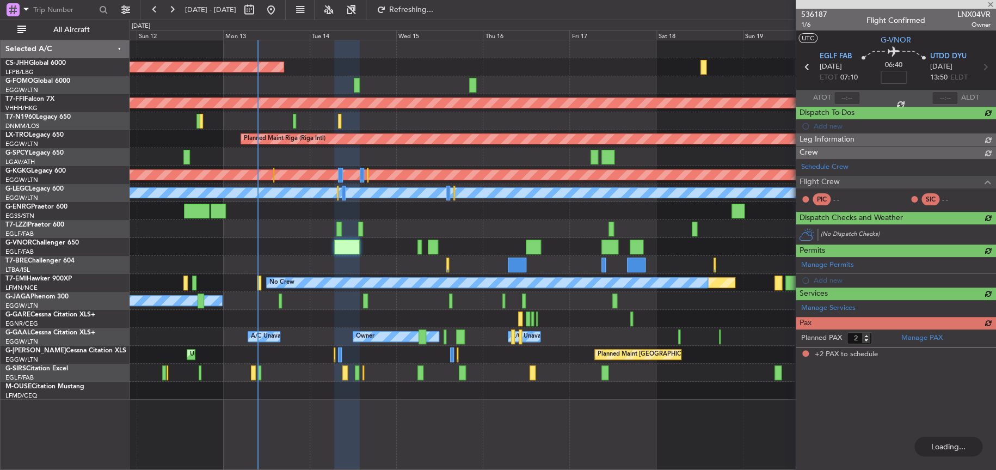
type input "+00:10"
type input "1"
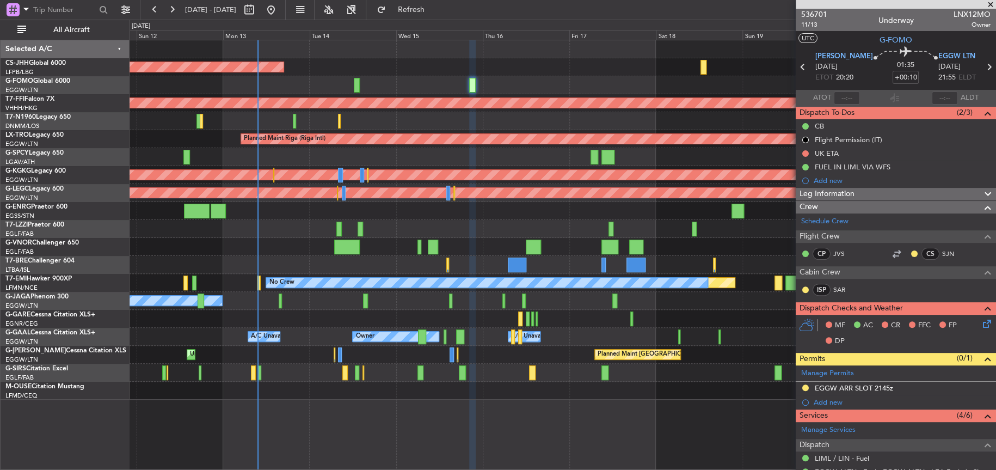
click at [445, 230] on div "A/C Unavailable London (Luton) Unplanned Maint London (Farnborough)" at bounding box center [563, 229] width 866 height 18
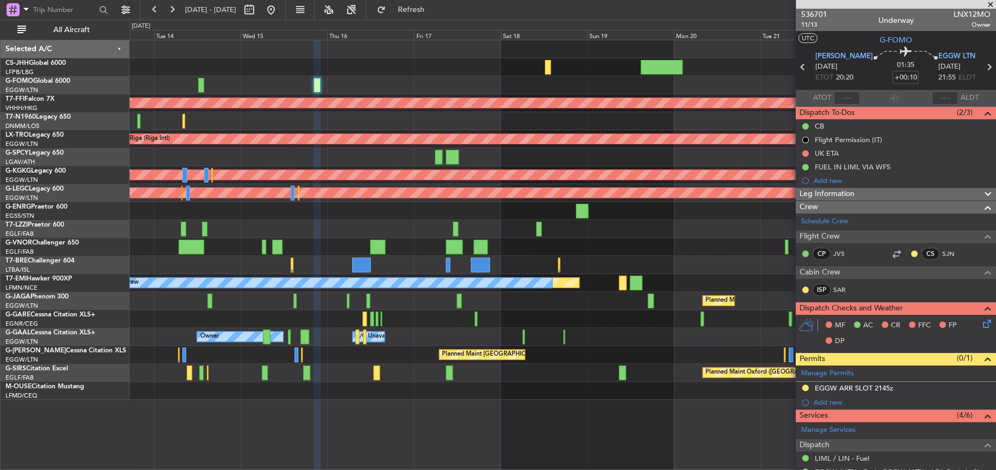
click at [189, 196] on div "Planned Maint Paris (Le Bourget) Planned Maint Geneva (Cointrin) Planned Maint …" at bounding box center [563, 219] width 866 height 359
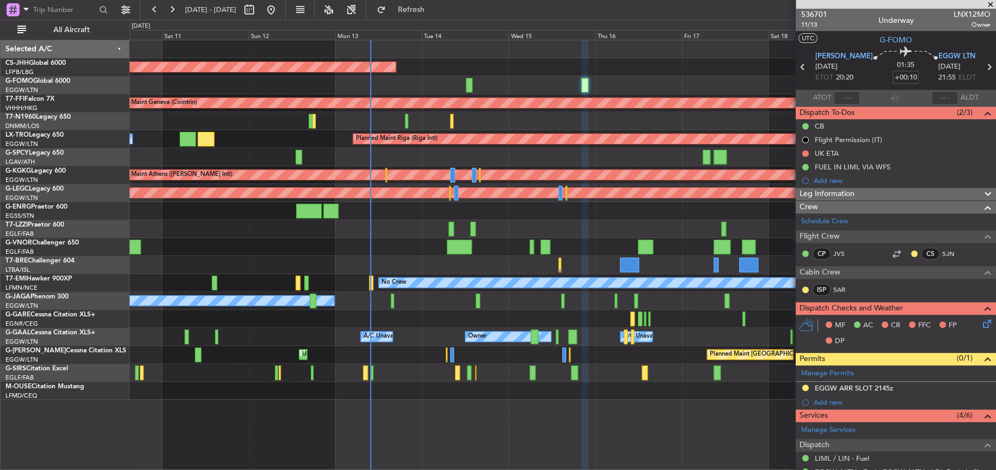
click at [460, 238] on div "Planned Maint [GEOGRAPHIC_DATA] ([GEOGRAPHIC_DATA]) Planned Maint Geneva ([GEOG…" at bounding box center [563, 219] width 866 height 359
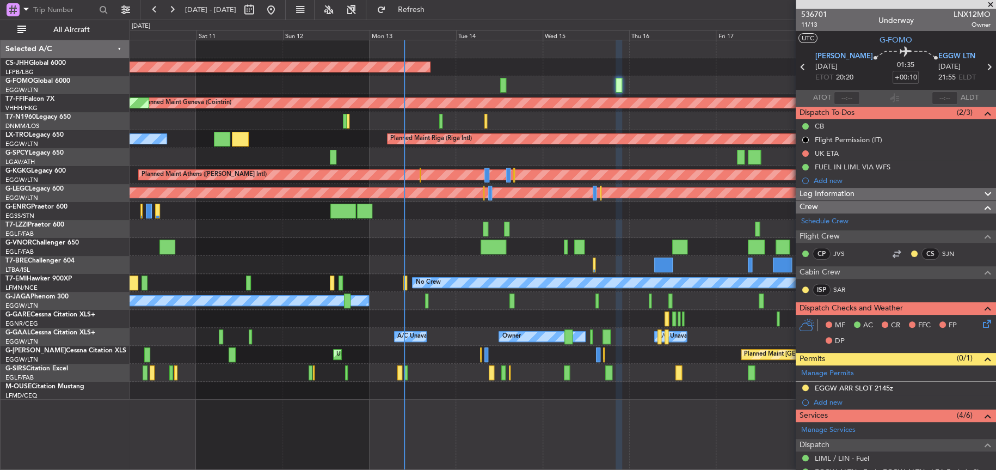
click at [657, 268] on div "Planned Maint Paris (Le Bourget) Planned Maint Geneva (Cointrin) MEL Geneva (Co…" at bounding box center [563, 219] width 866 height 359
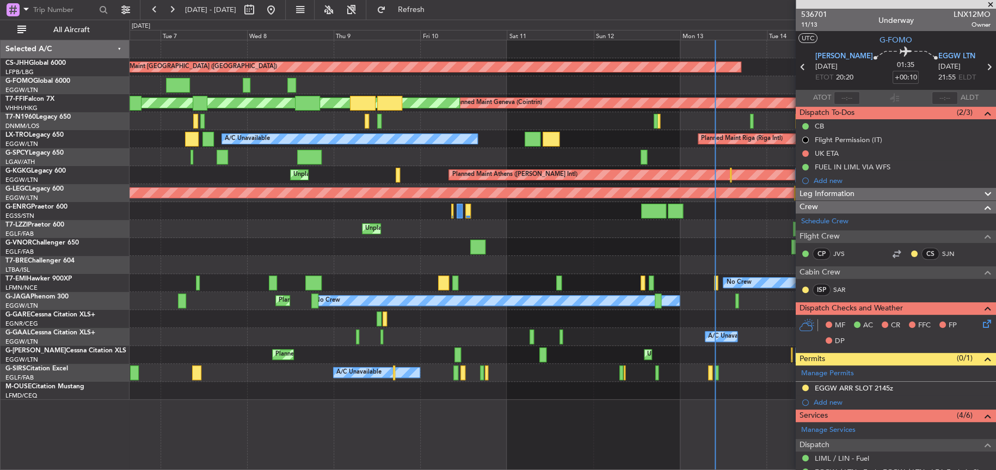
click at [544, 251] on div at bounding box center [563, 247] width 866 height 18
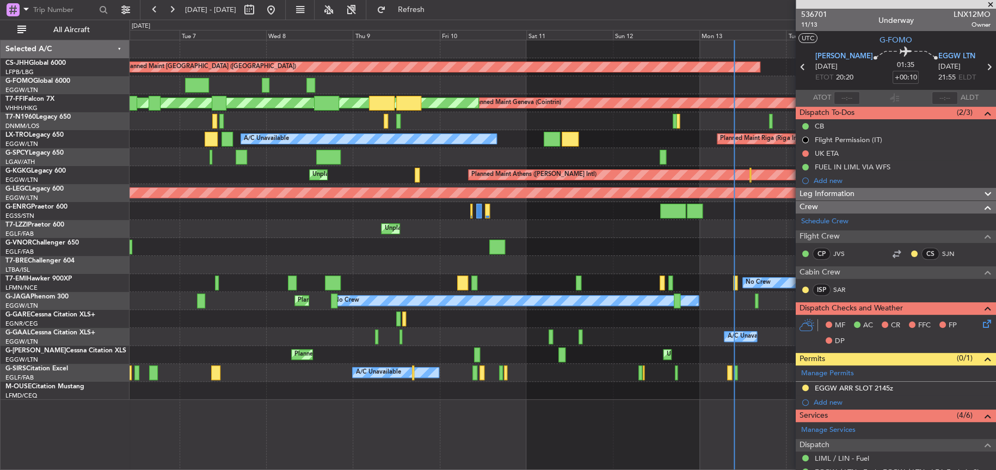
click at [568, 251] on div at bounding box center [563, 247] width 866 height 18
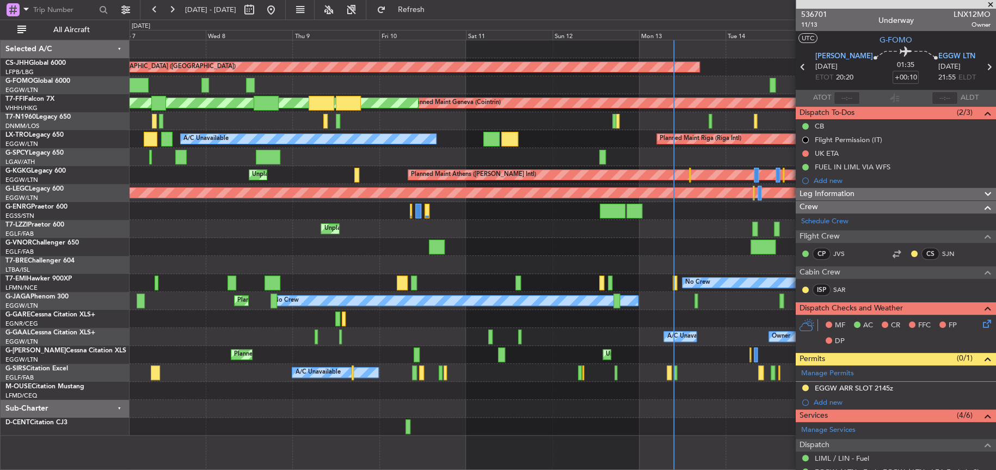
click at [391, 234] on div "Unplanned Maint [GEOGRAPHIC_DATA] ([GEOGRAPHIC_DATA])" at bounding box center [563, 229] width 866 height 18
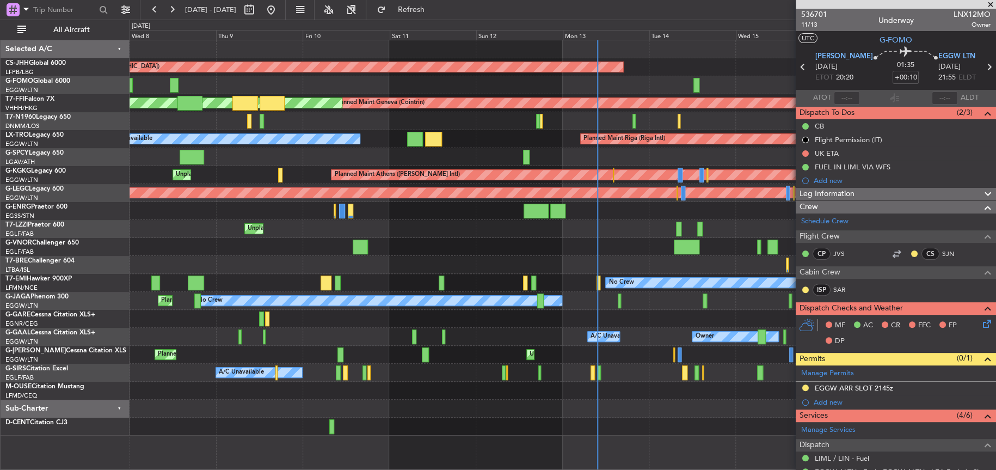
click at [588, 254] on div at bounding box center [563, 247] width 866 height 18
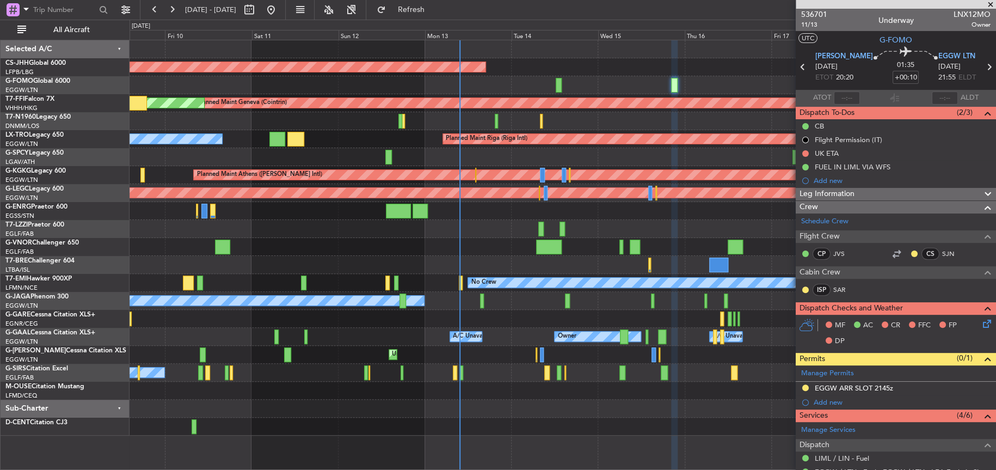
click at [434, 267] on div "Planned Maint Paris (Le Bourget) Planned Maint Geneva (Cointrin) MEL Geneva (Co…" at bounding box center [563, 237] width 866 height 395
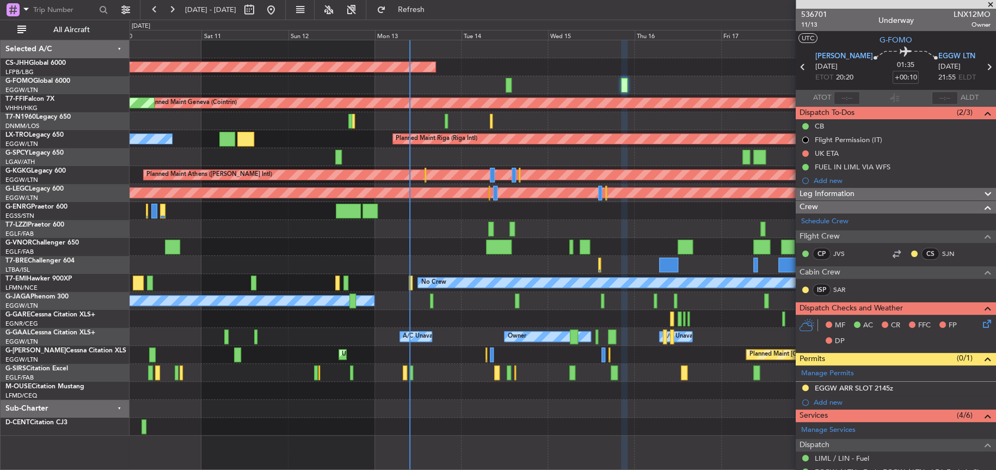
click at [340, 228] on div "Planned Maint Paris (Le Bourget) Planned Maint Geneva (Cointrin) MEL Geneva (Co…" at bounding box center [563, 237] width 866 height 395
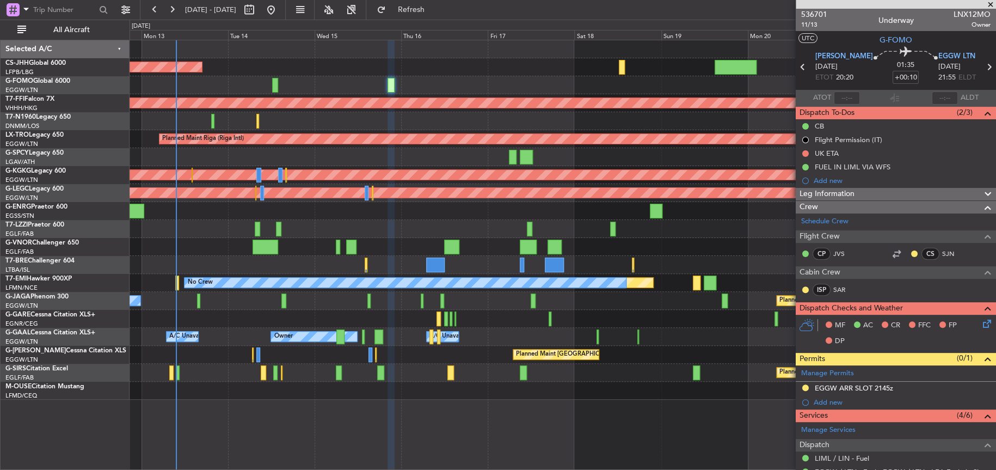
click at [426, 257] on div at bounding box center [435, 264] width 19 height 15
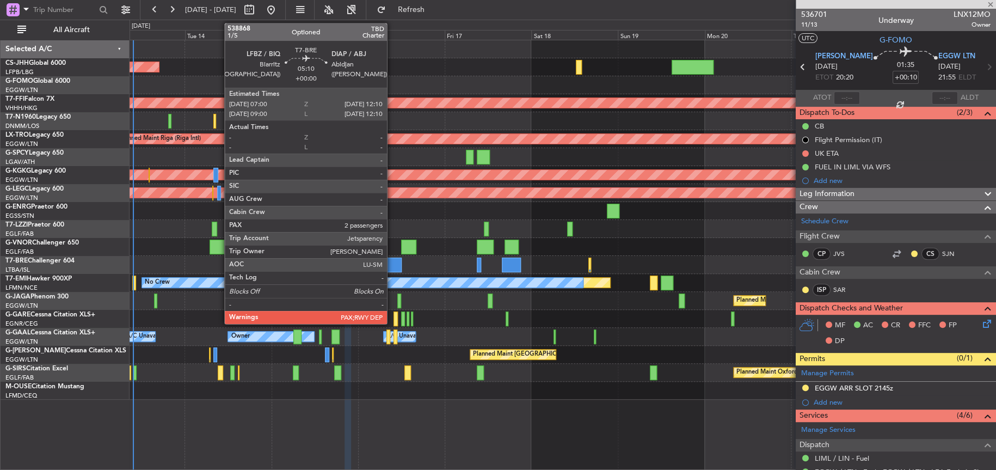
type input "2"
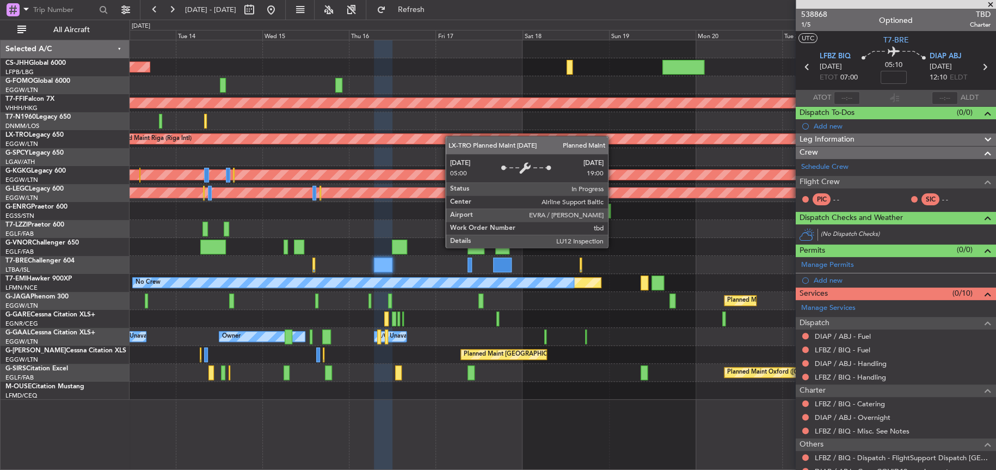
click at [446, 143] on div "Planned Maint Paris (Le Bourget) Planned Maint Geneva (Cointrin) Planned Maint …" at bounding box center [563, 219] width 866 height 359
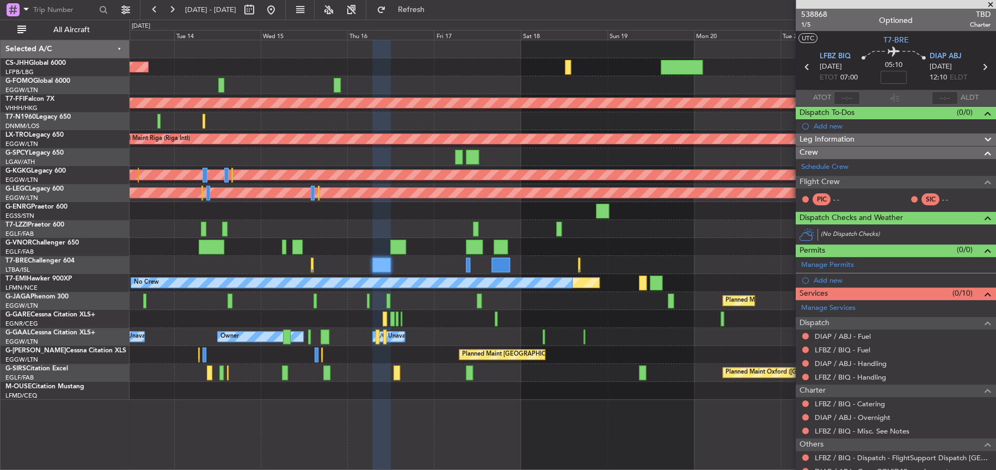
click at [311, 57] on div at bounding box center [563, 49] width 866 height 18
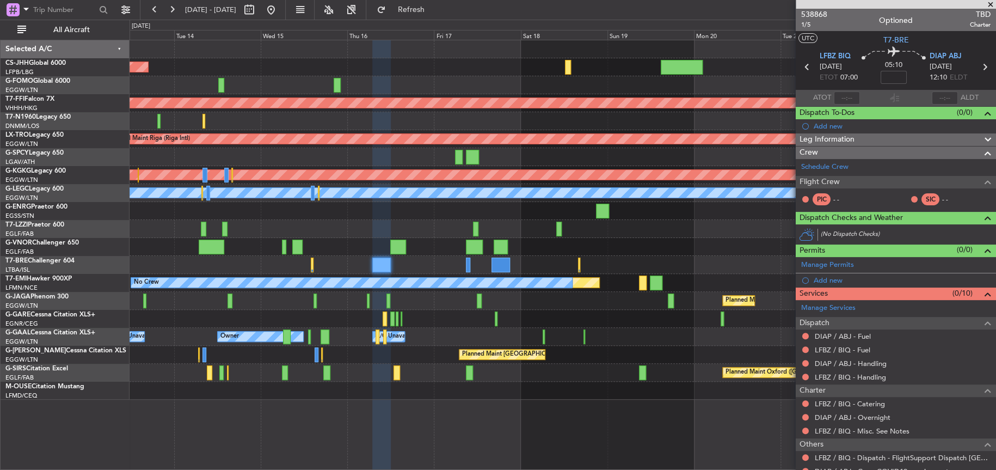
click at [642, 433] on div "Planned Maint [GEOGRAPHIC_DATA] ([GEOGRAPHIC_DATA]) Planned Maint Geneva ([GEOG…" at bounding box center [563, 255] width 867 height 430
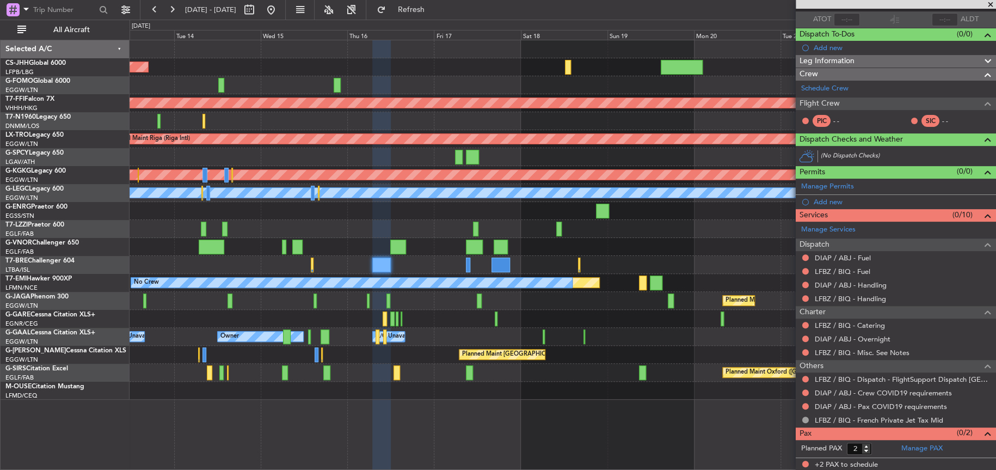
click at [557, 427] on div "Planned Maint [GEOGRAPHIC_DATA] ([GEOGRAPHIC_DATA]) Planned Maint Geneva ([GEOG…" at bounding box center [563, 255] width 867 height 430
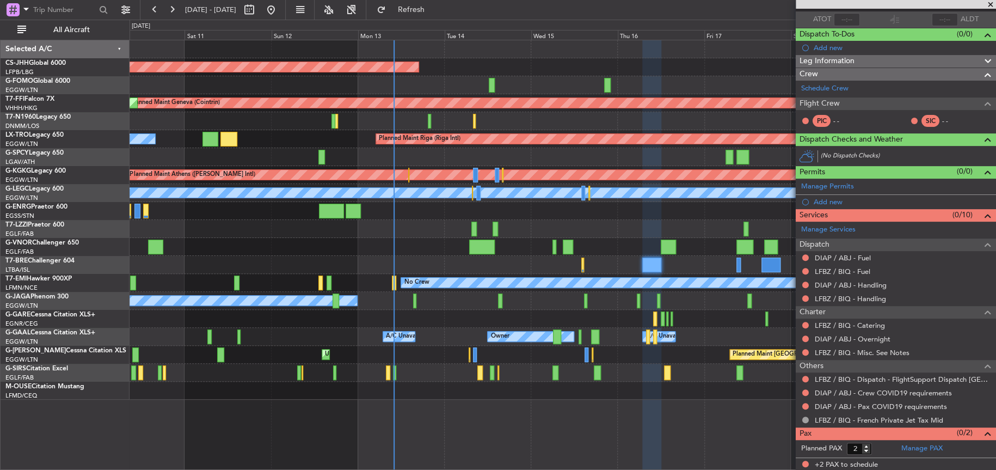
click at [609, 198] on div "Planned Maint Paris (Le Bourget) Planned Maint Geneva (Cointrin) MEL Geneva (Co…" at bounding box center [563, 219] width 866 height 359
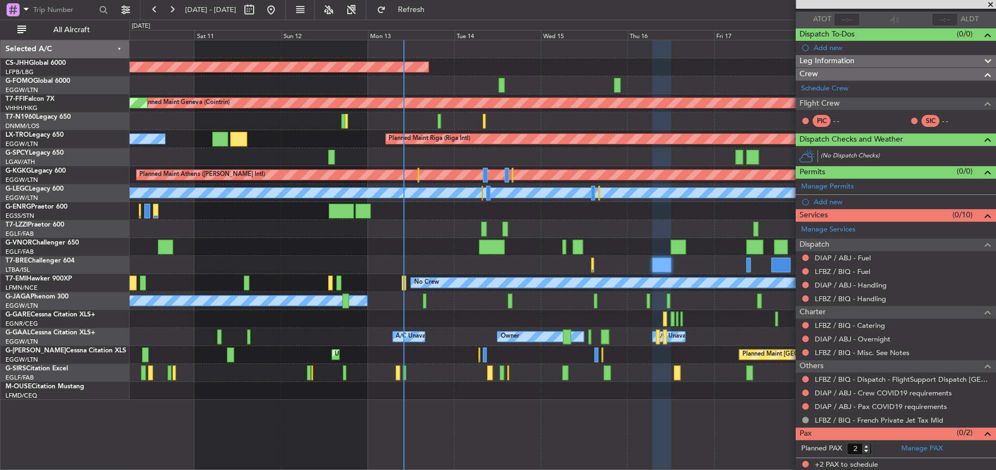
click at [127, 298] on div "Planned Maint Paris (Le Bourget) Planned Maint Geneva (Cointrin) MEL Geneva (Co…" at bounding box center [498, 245] width 996 height 450
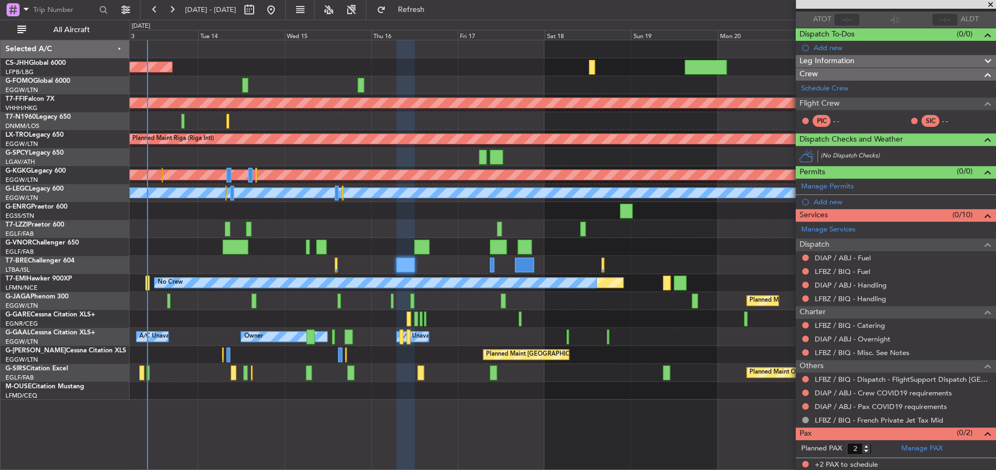
click at [351, 226] on div "Planned Maint [GEOGRAPHIC_DATA] ([GEOGRAPHIC_DATA]) Planned Maint Geneva ([GEOG…" at bounding box center [563, 219] width 866 height 359
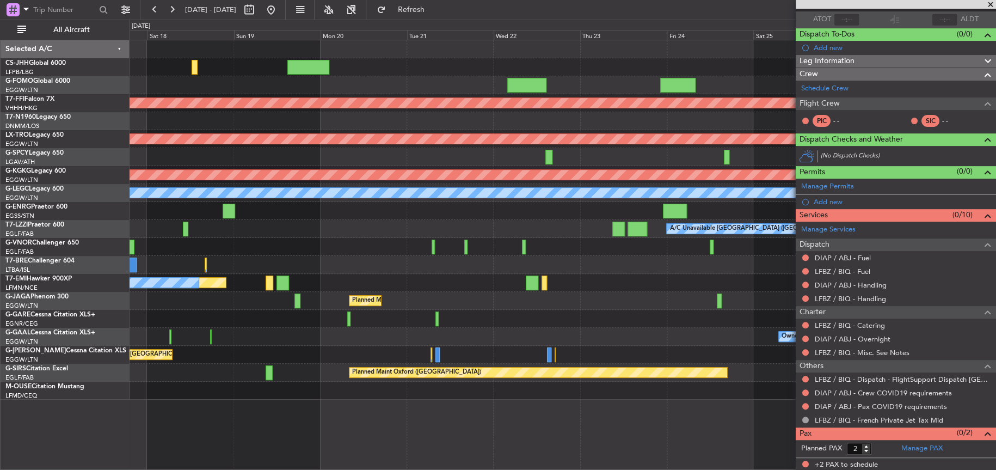
click at [111, 222] on div "Planned Maint Geneva (Cointrin) Planned Maint Riga (Riga Intl) Planned Maint At…" at bounding box center [498, 245] width 996 height 450
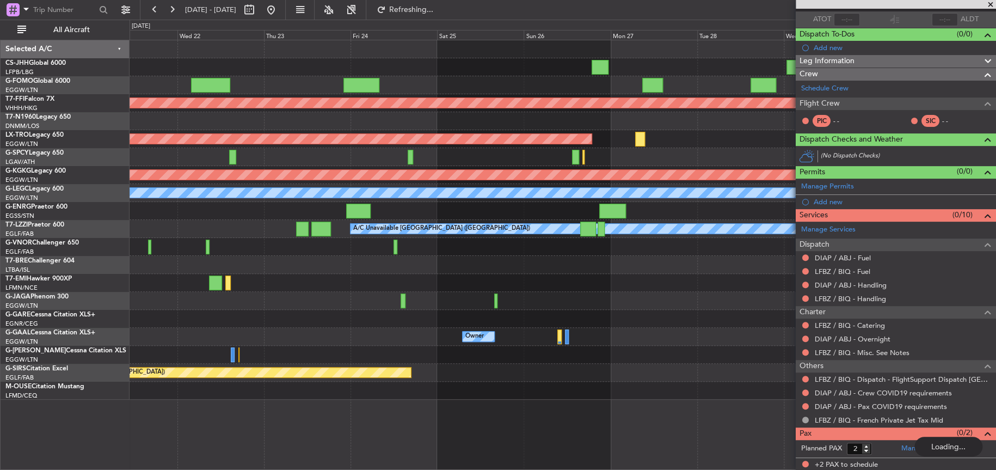
click at [152, 241] on div "Planned Maint Geneva (Cointrin) Planned Maint [GEOGRAPHIC_DATA] (Riga Intl) Pla…" at bounding box center [563, 219] width 866 height 359
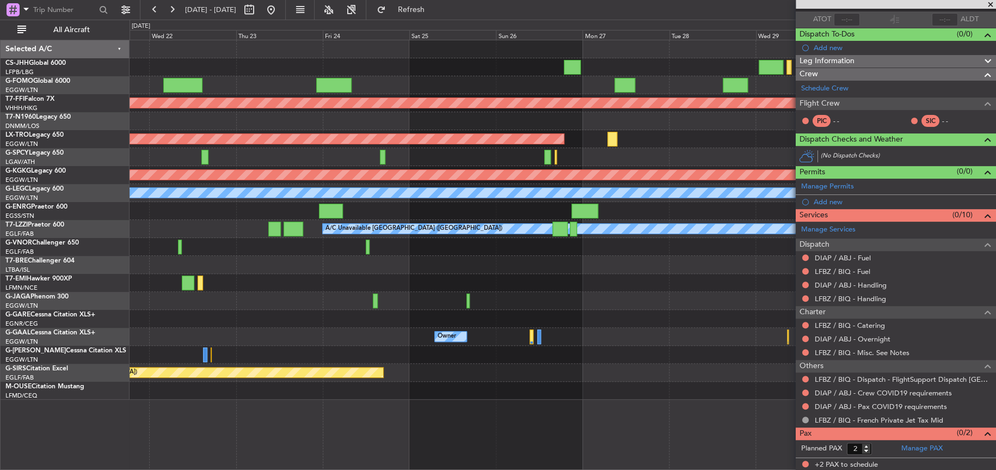
click at [254, 272] on div at bounding box center [563, 265] width 866 height 18
click at [290, 308] on div "Planned Maint [GEOGRAPHIC_DATA] ([GEOGRAPHIC_DATA])" at bounding box center [563, 301] width 866 height 18
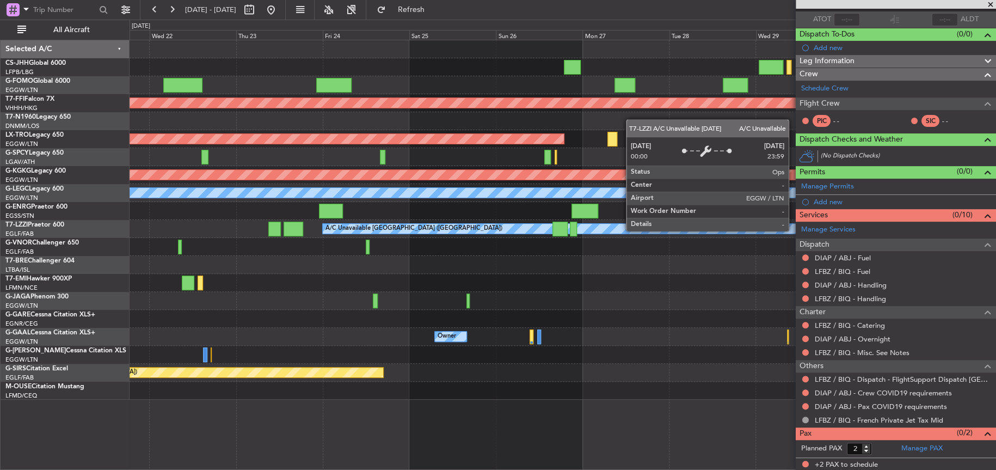
click at [651, 344] on div "Owner Owner" at bounding box center [563, 337] width 866 height 18
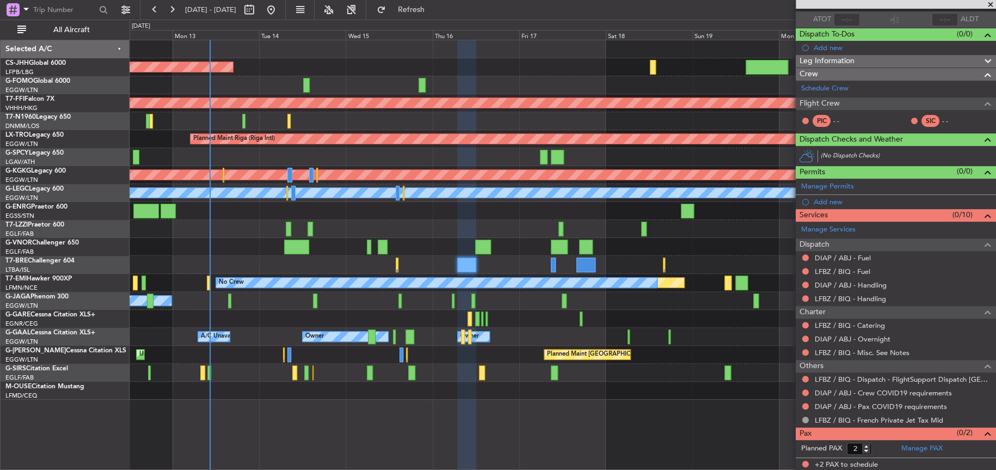
click at [996, 367] on html "21 Oct 2025 - 31 Oct 2025 Refresh Quick Links All Aircraft Planned Maint Paris …" at bounding box center [498, 235] width 996 height 470
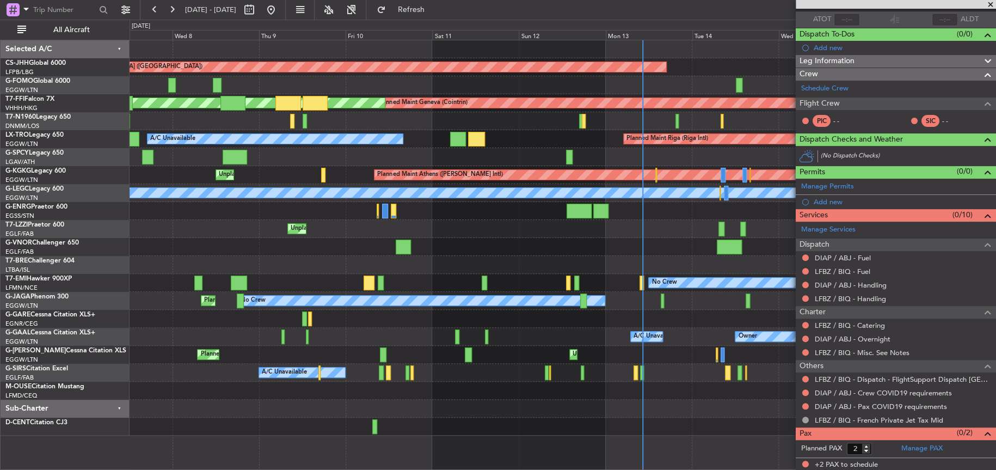
click at [570, 247] on div at bounding box center [563, 247] width 866 height 18
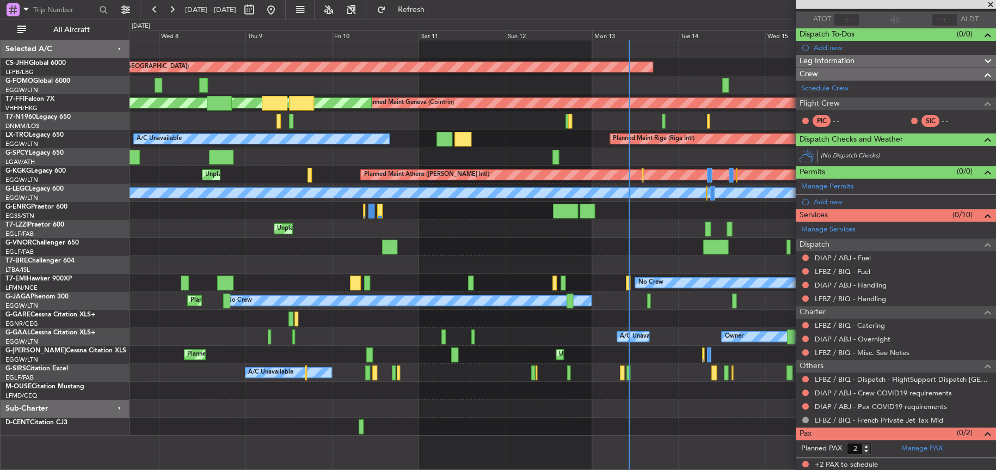
click at [602, 226] on div "Unplanned Maint [GEOGRAPHIC_DATA] ([GEOGRAPHIC_DATA])" at bounding box center [563, 229] width 866 height 18
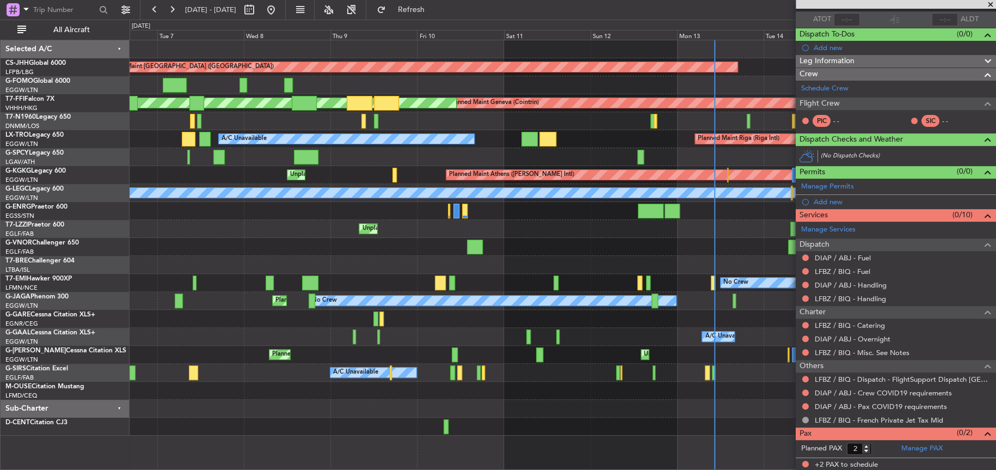
click at [501, 239] on div at bounding box center [563, 247] width 866 height 18
click at [90, 248] on div "Planned Maint Paris (Le Bourget) Planned Maint Geneva (Cointrin) MEL Geneva (Co…" at bounding box center [498, 245] width 996 height 450
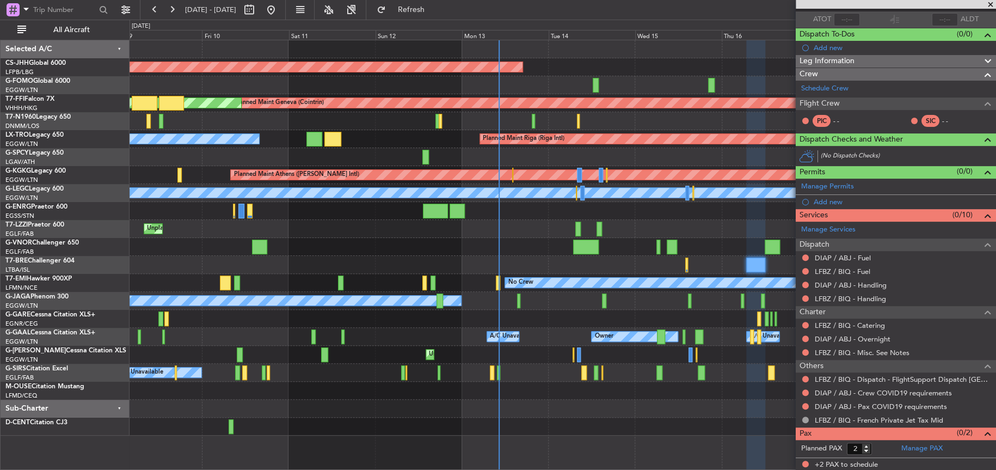
click at [200, 248] on div "Planned Maint Paris (Le Bourget) Planned Maint Geneva (Cointrin) MEL Geneva (Co…" at bounding box center [563, 237] width 866 height 395
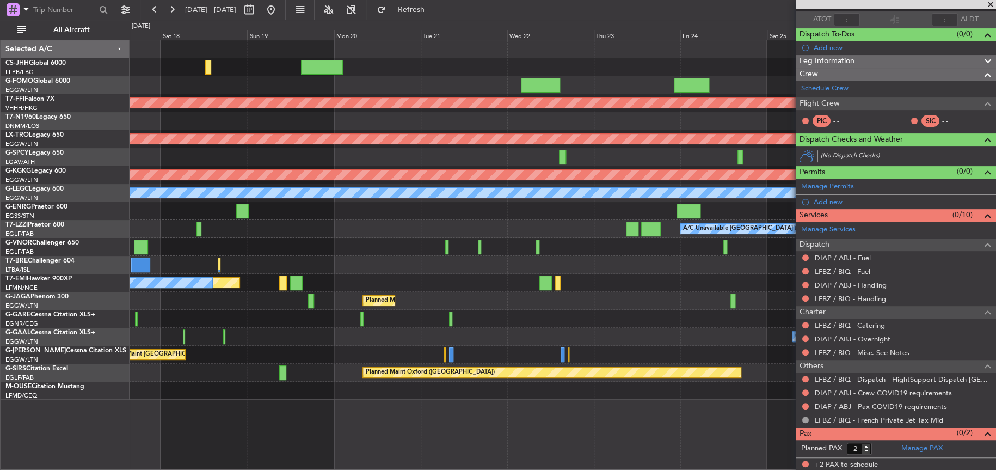
click at [180, 371] on div "Planned Maint Geneva (Cointrin) Planned Maint Riga (Riga Intl) Planned Maint At…" at bounding box center [563, 219] width 866 height 359
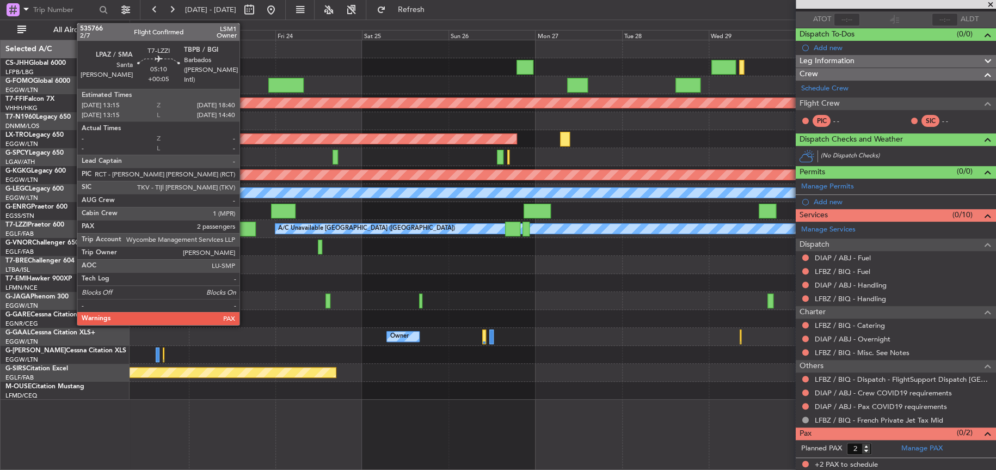
click at [244, 228] on div at bounding box center [246, 229] width 20 height 15
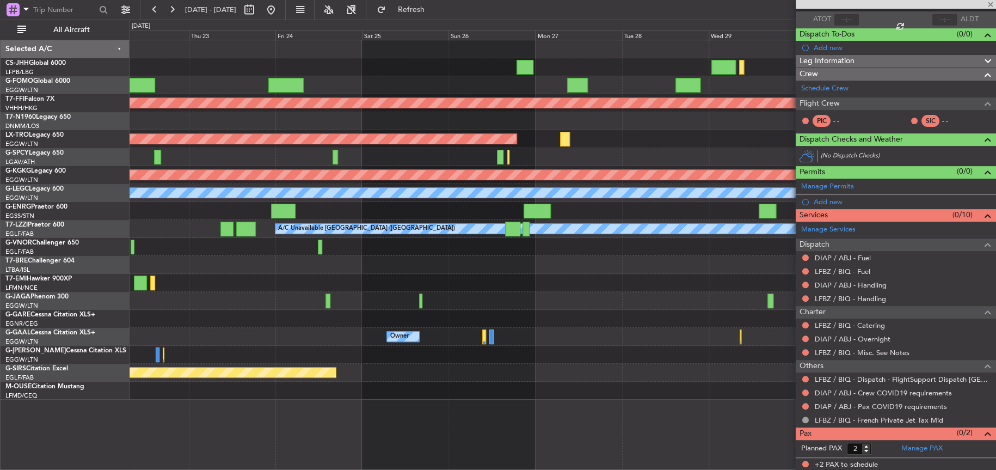
type input "+00:05"
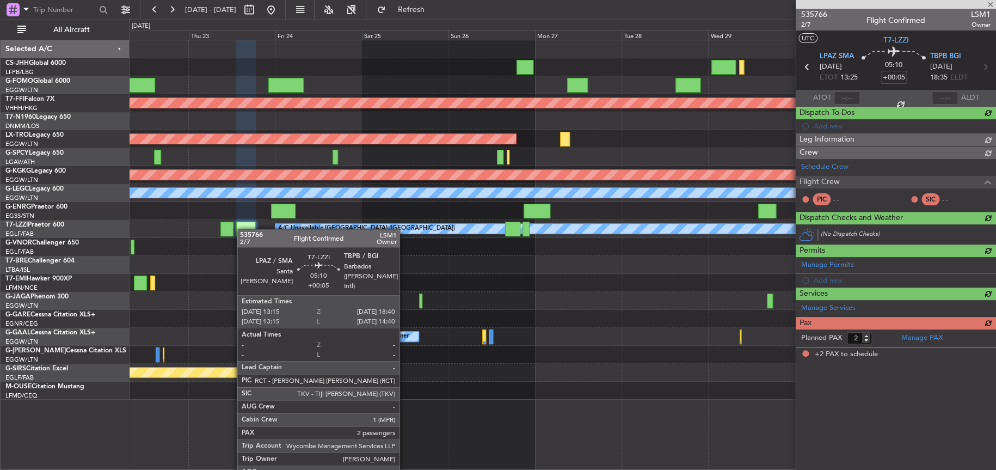
scroll to position [0, 0]
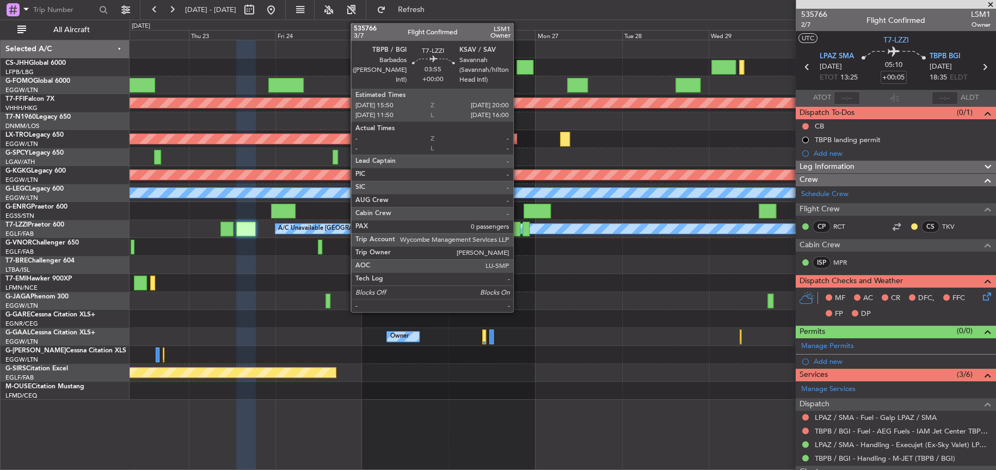
click at [518, 226] on div at bounding box center [512, 229] width 15 height 15
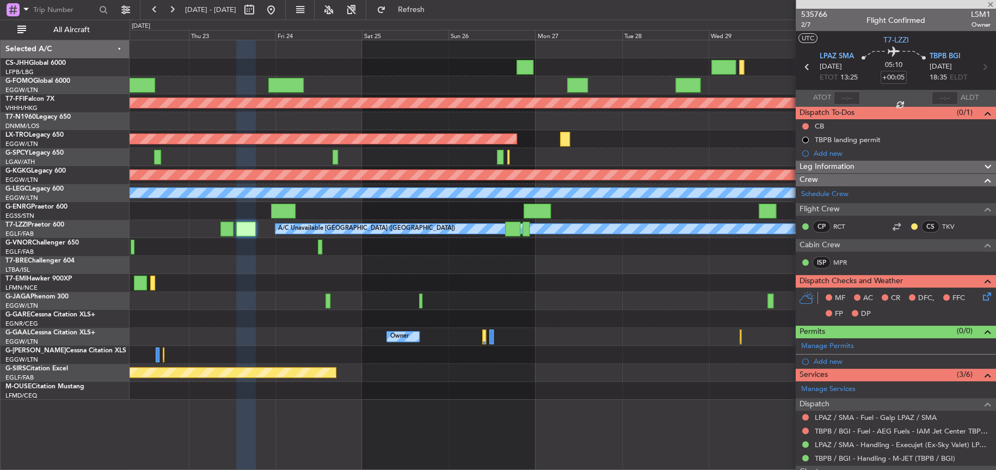
type input "0"
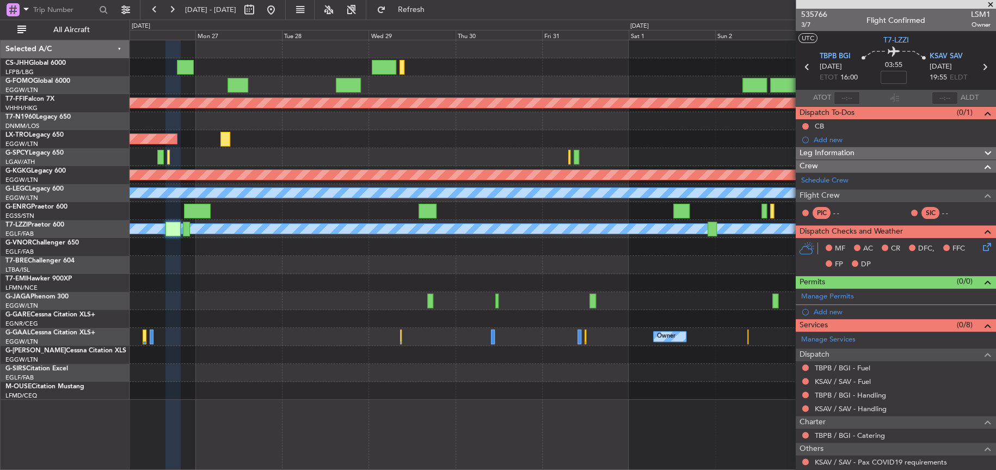
click at [297, 298] on div at bounding box center [563, 301] width 866 height 18
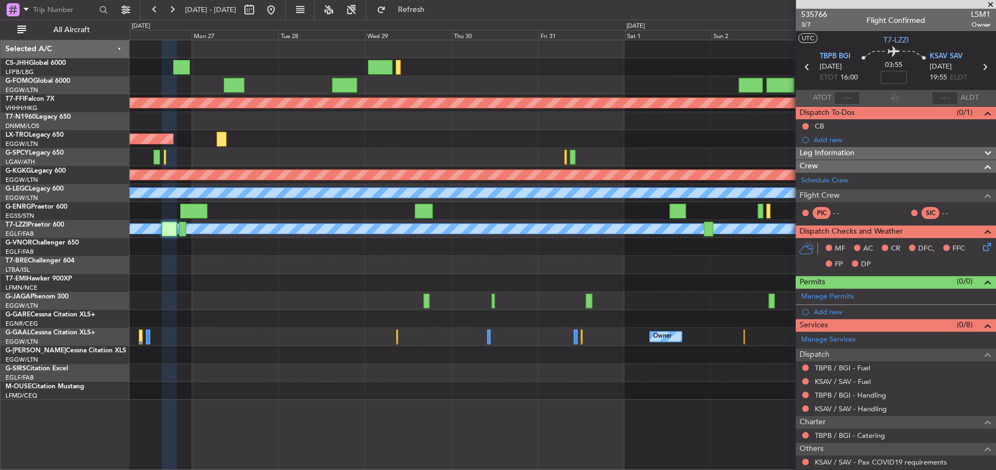
click at [0, 308] on html "22 Oct 2025 - 01 Nov 2025 Refresh Quick Links All Aircraft Planned Maint Geneva…" at bounding box center [498, 235] width 996 height 470
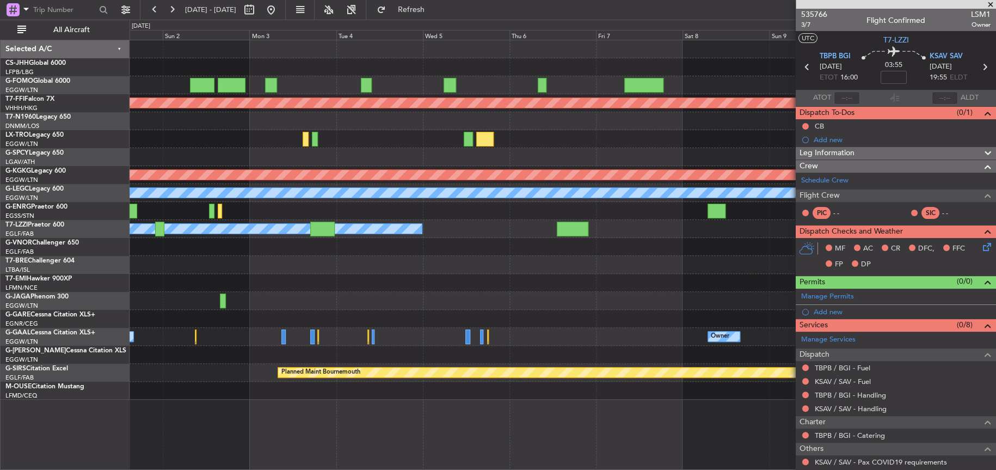
click at [516, 308] on div at bounding box center [563, 301] width 866 height 18
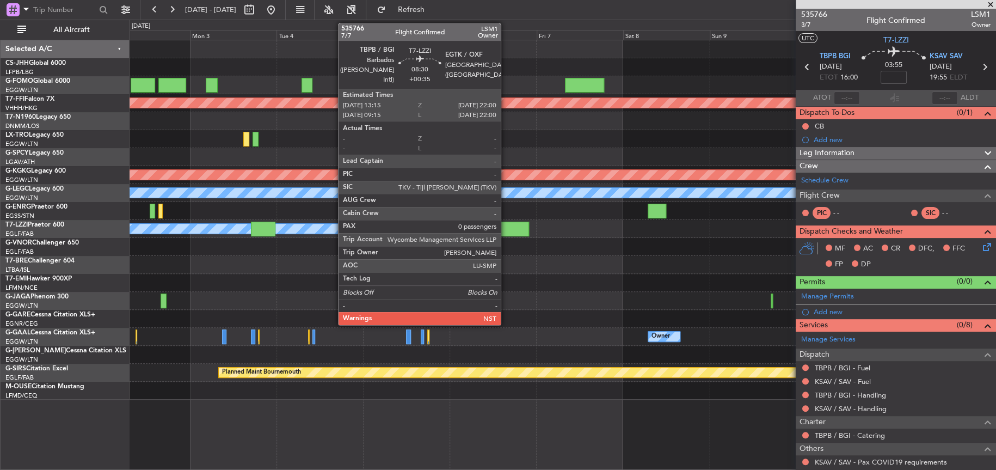
click at [506, 228] on div at bounding box center [514, 229] width 32 height 15
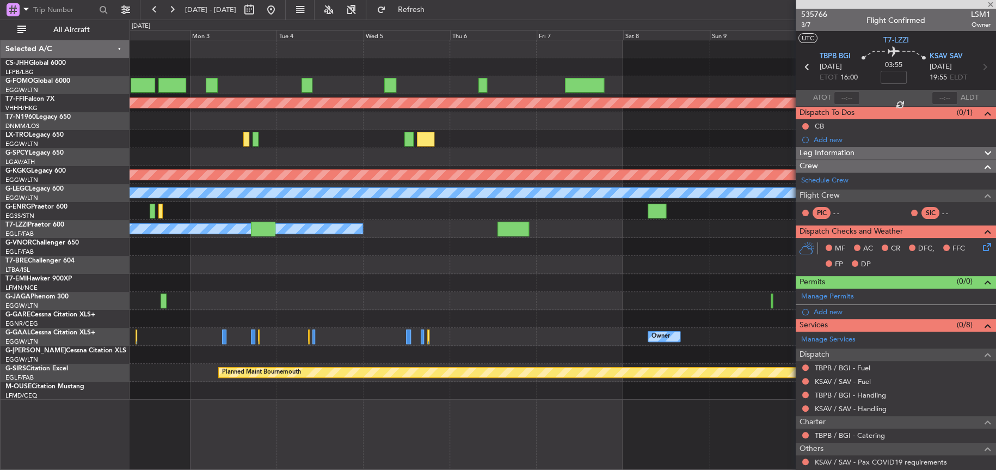
type input "+00:35"
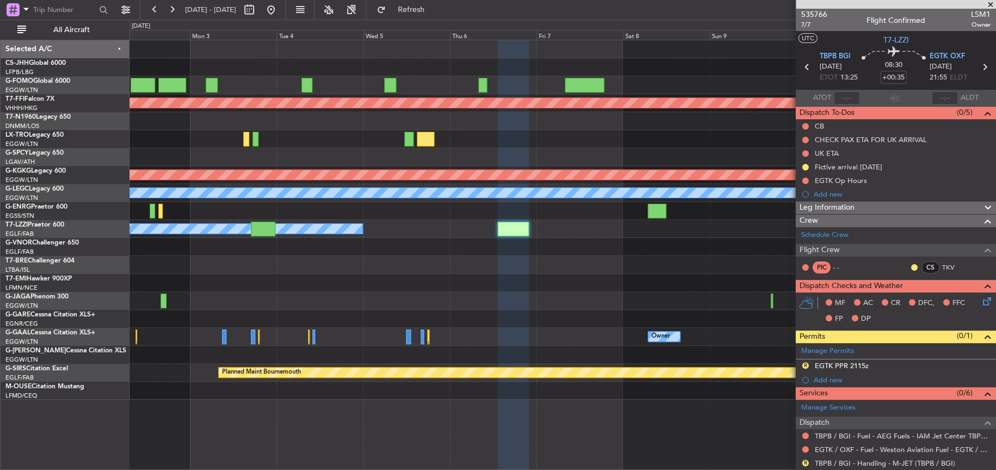
click at [563, 260] on div at bounding box center [563, 265] width 866 height 18
click at [536, 128] on div at bounding box center [563, 121] width 866 height 18
